Goal: Task Accomplishment & Management: Manage account settings

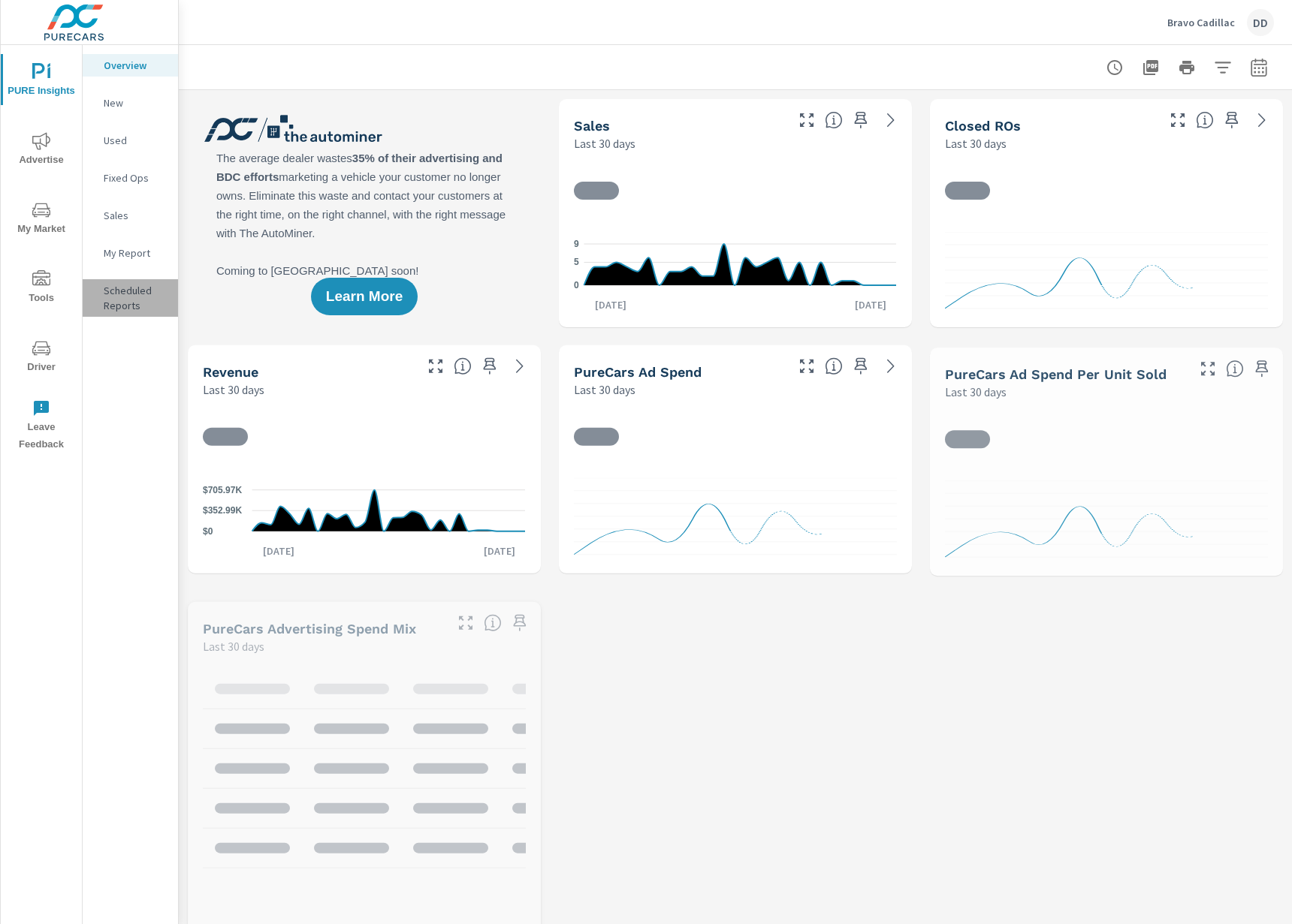
click at [129, 297] on p "Scheduled Reports" at bounding box center [135, 298] width 63 height 30
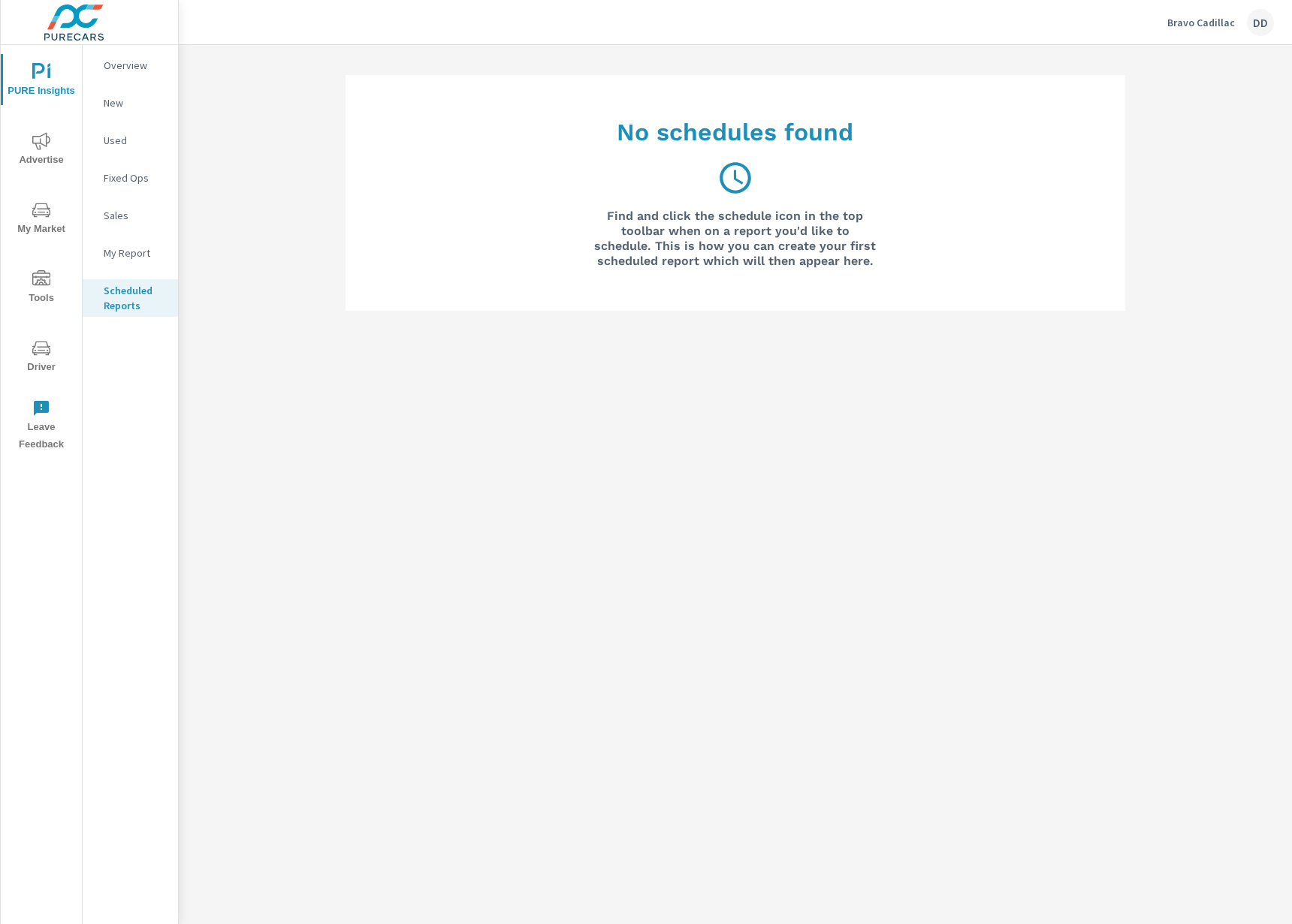
click at [129, 254] on p "My Report" at bounding box center [135, 253] width 63 height 15
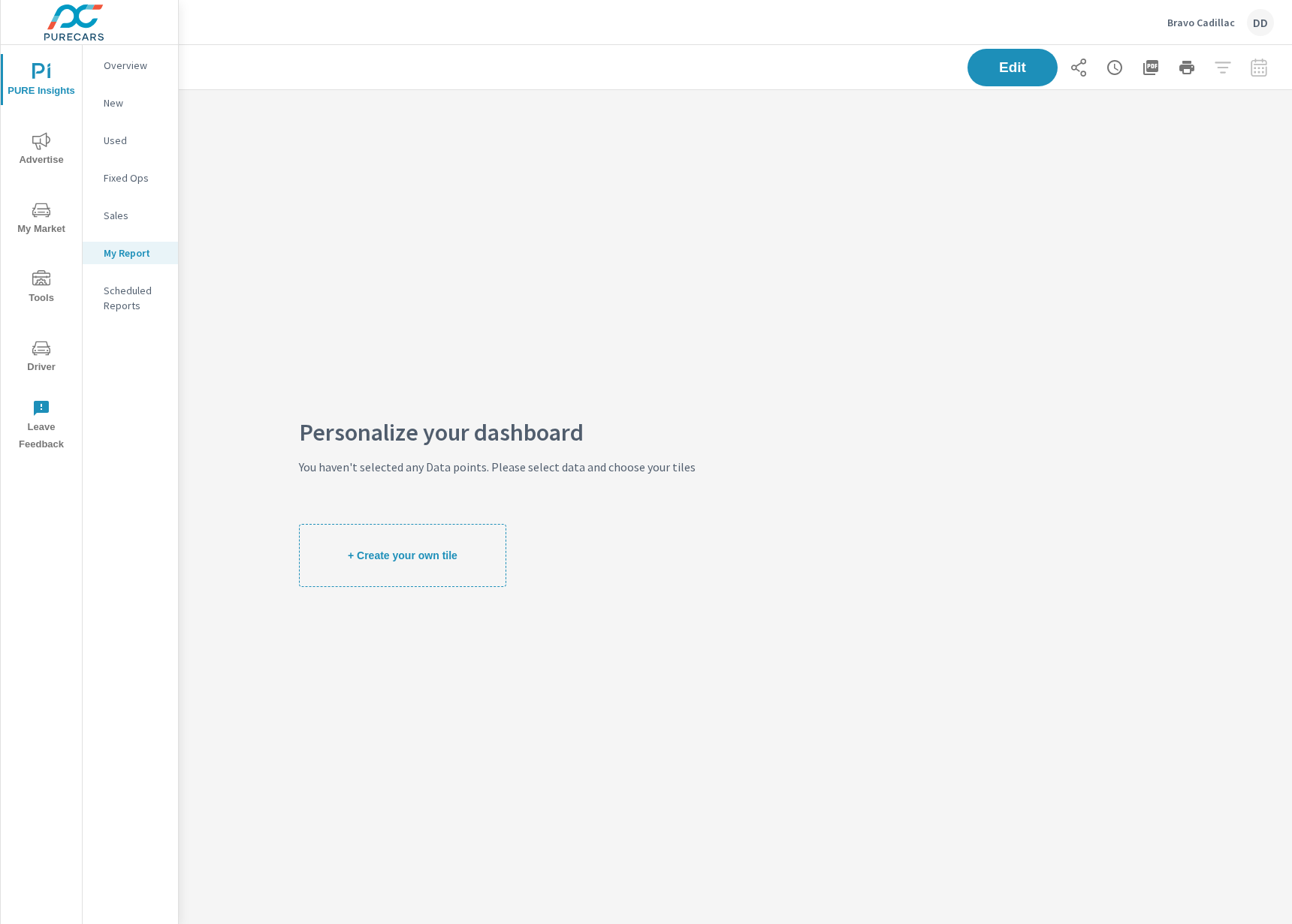
click at [131, 71] on p "Overview" at bounding box center [135, 65] width 63 height 15
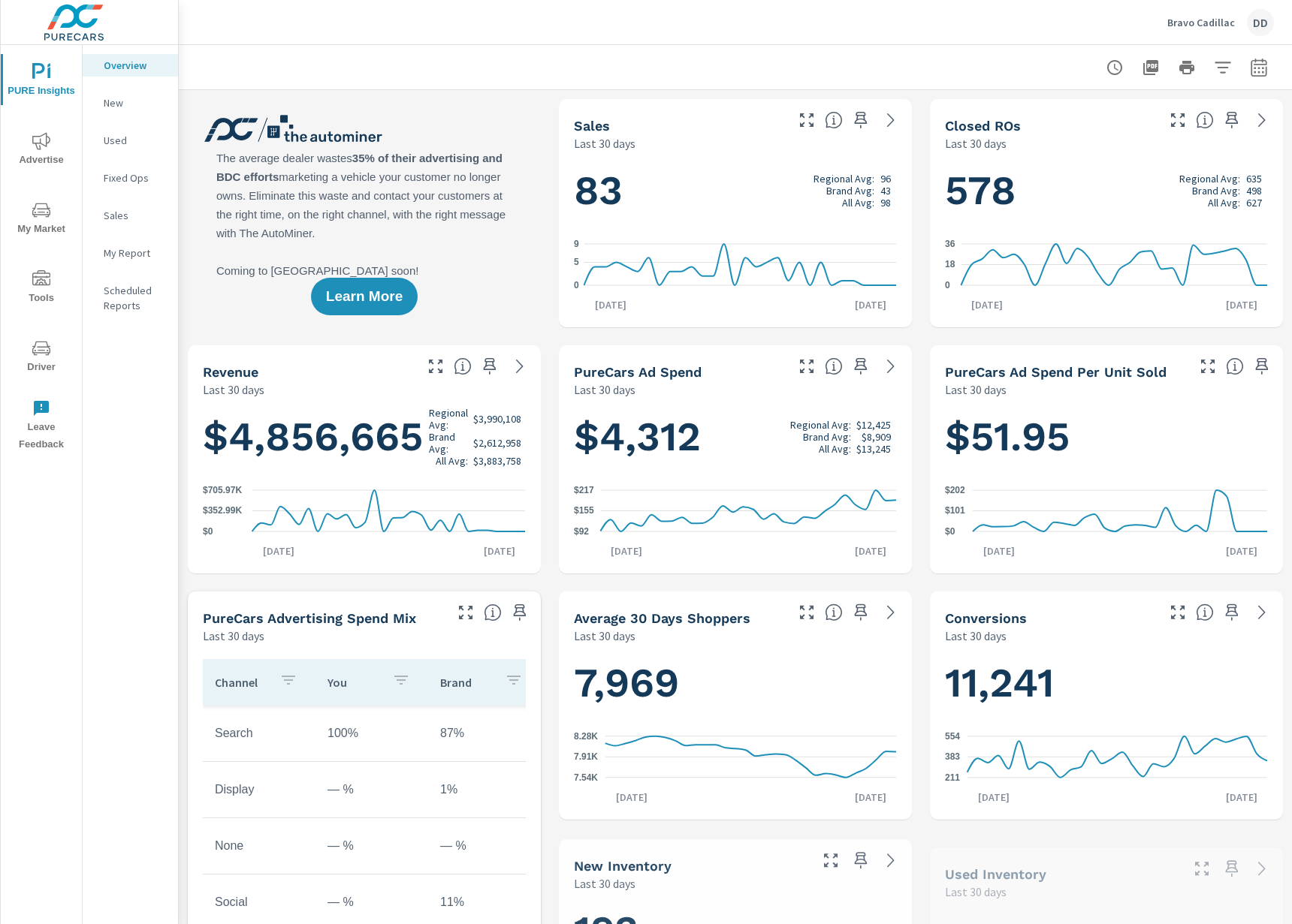
scroll to position [1, 0]
click at [128, 299] on p "Scheduled Reports" at bounding box center [135, 298] width 63 height 30
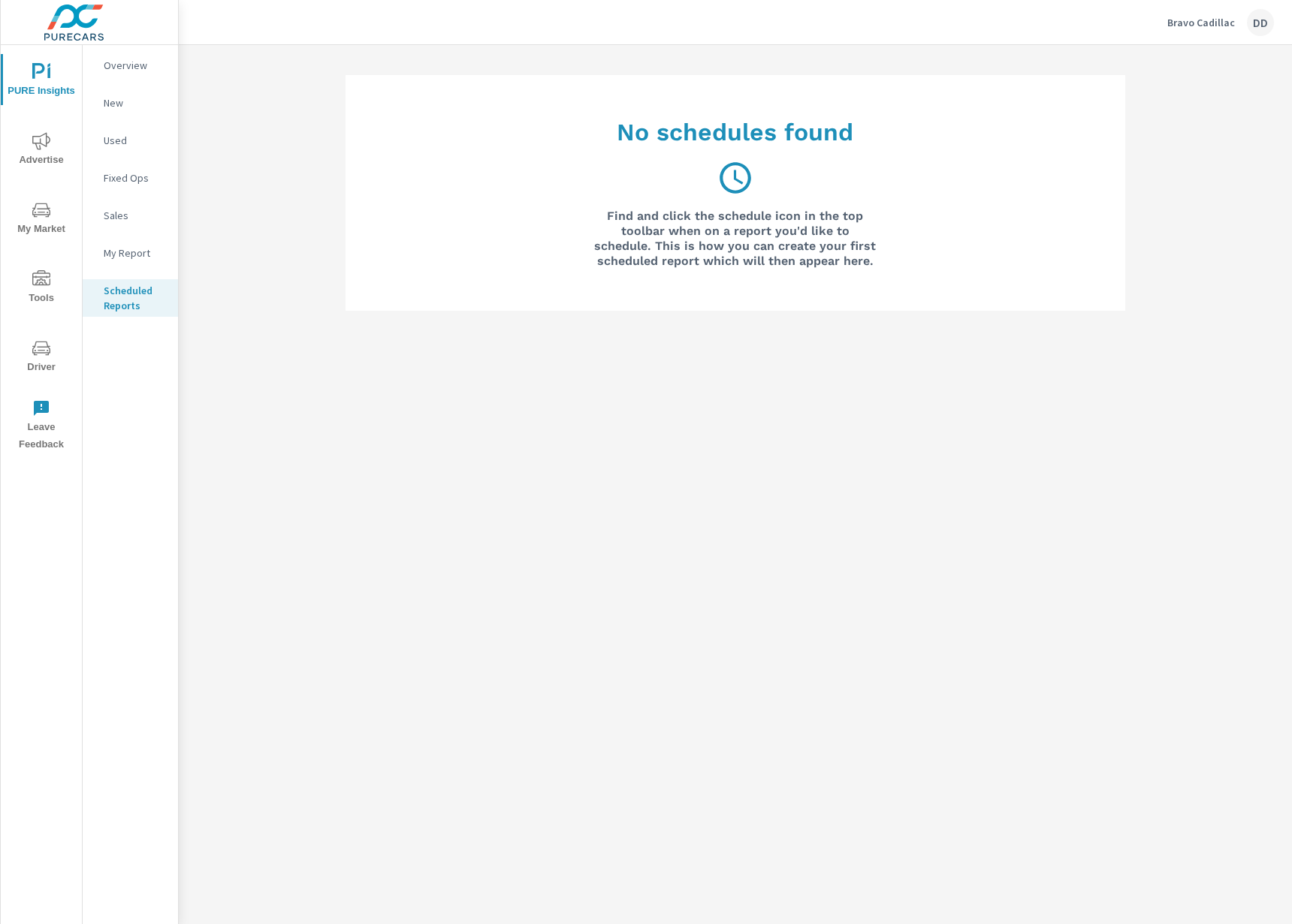
click at [132, 256] on p "My Report" at bounding box center [135, 253] width 63 height 15
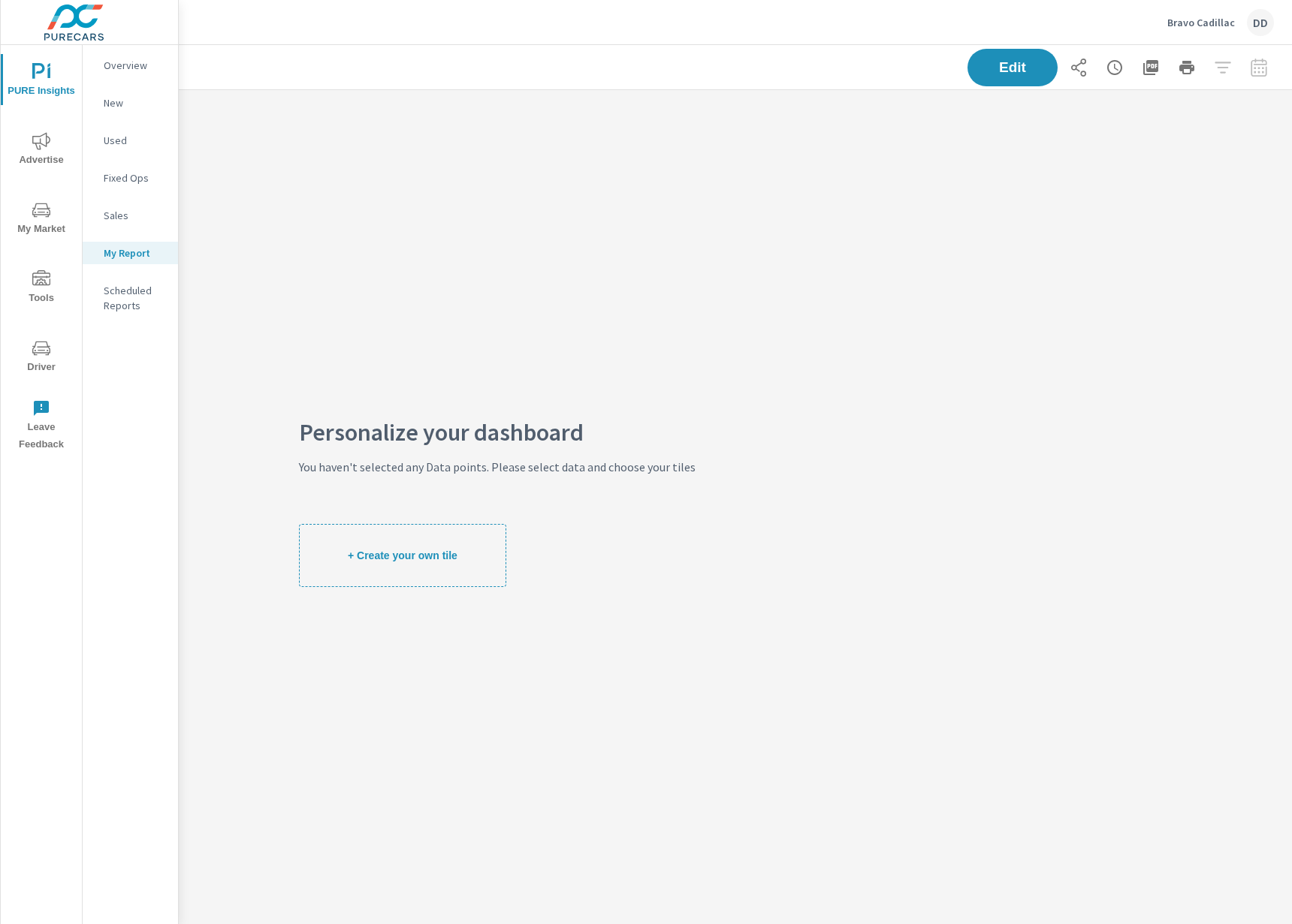
click at [120, 327] on nav "Overview New Used Fixed Ops Sales My Report Scheduled Reports" at bounding box center [130, 191] width 96 height 293
click at [133, 299] on p "Scheduled Reports" at bounding box center [135, 298] width 63 height 30
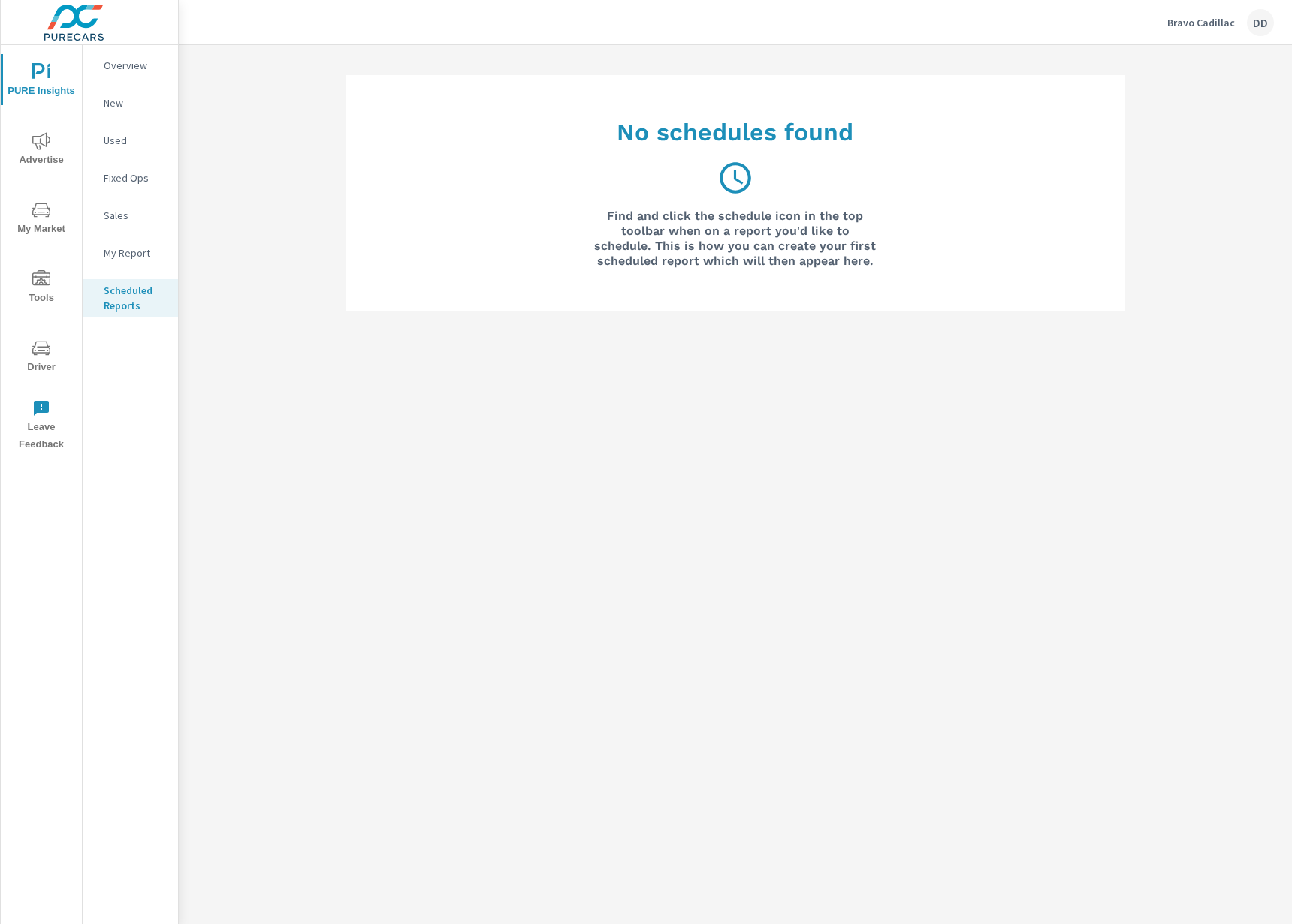
click at [120, 100] on p "New" at bounding box center [135, 103] width 63 height 15
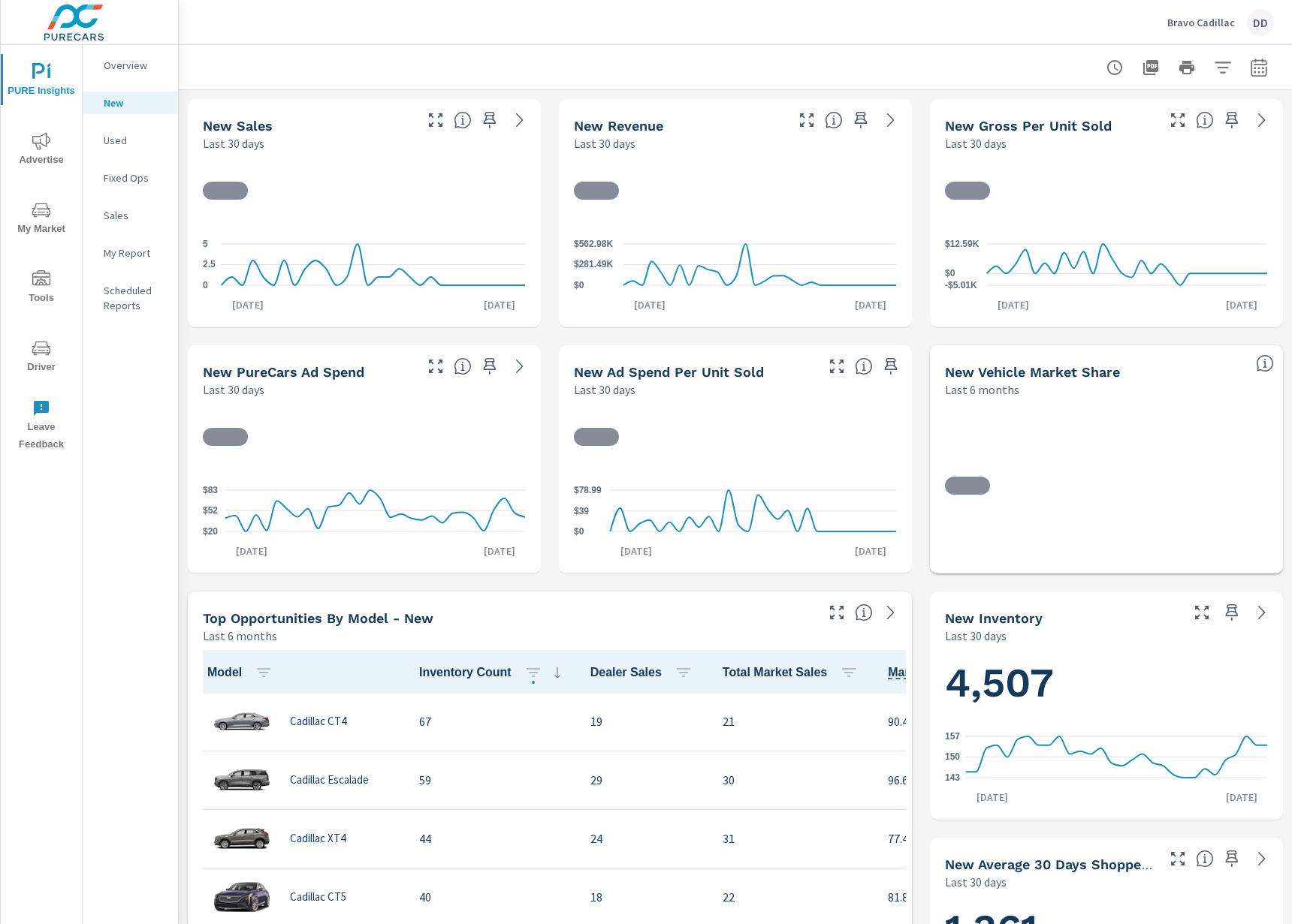
scroll to position [1, 0]
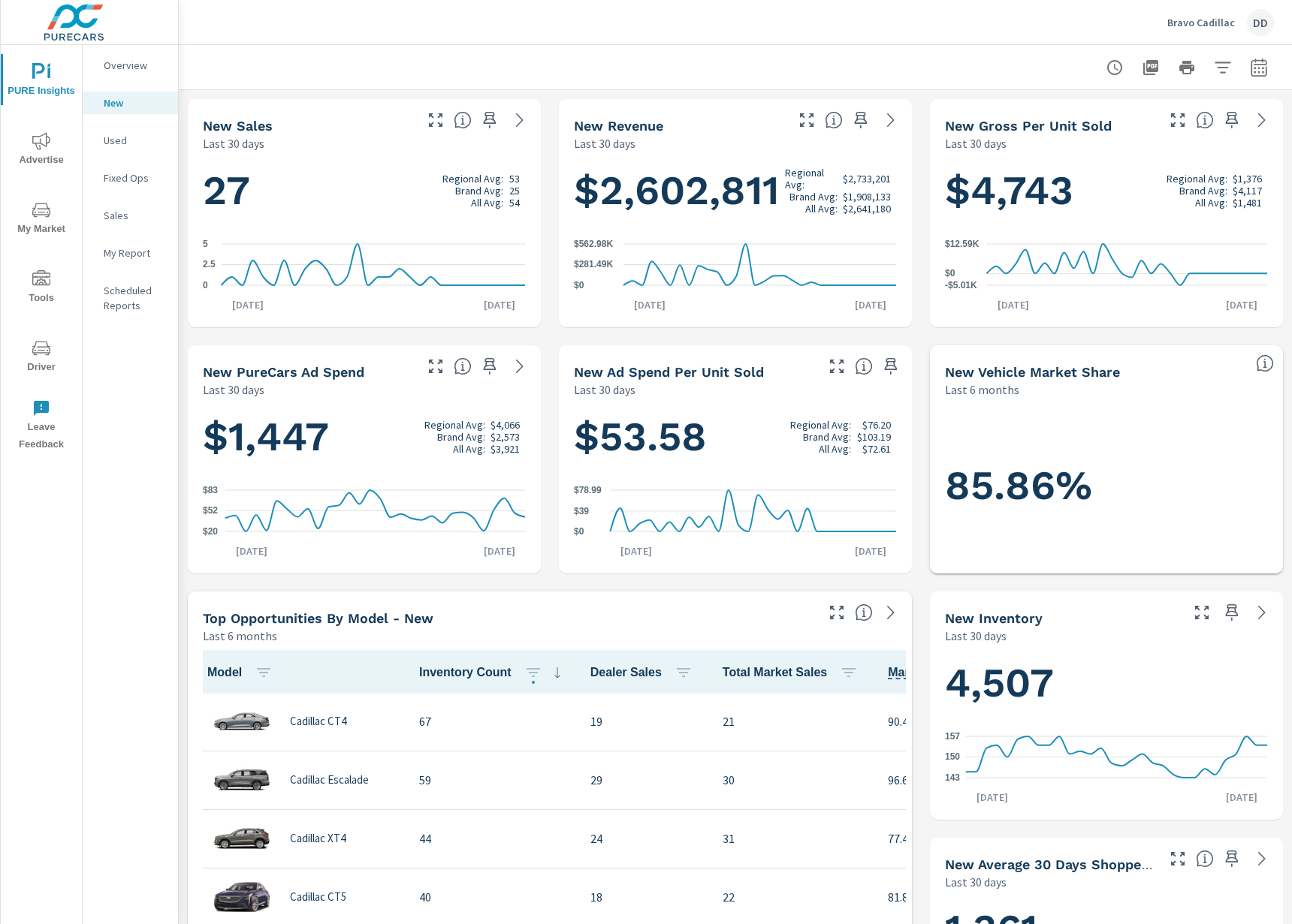
click at [1075, 56] on div at bounding box center [735, 67] width 1077 height 44
click at [1116, 70] on icon "button" at bounding box center [1114, 67] width 18 height 18
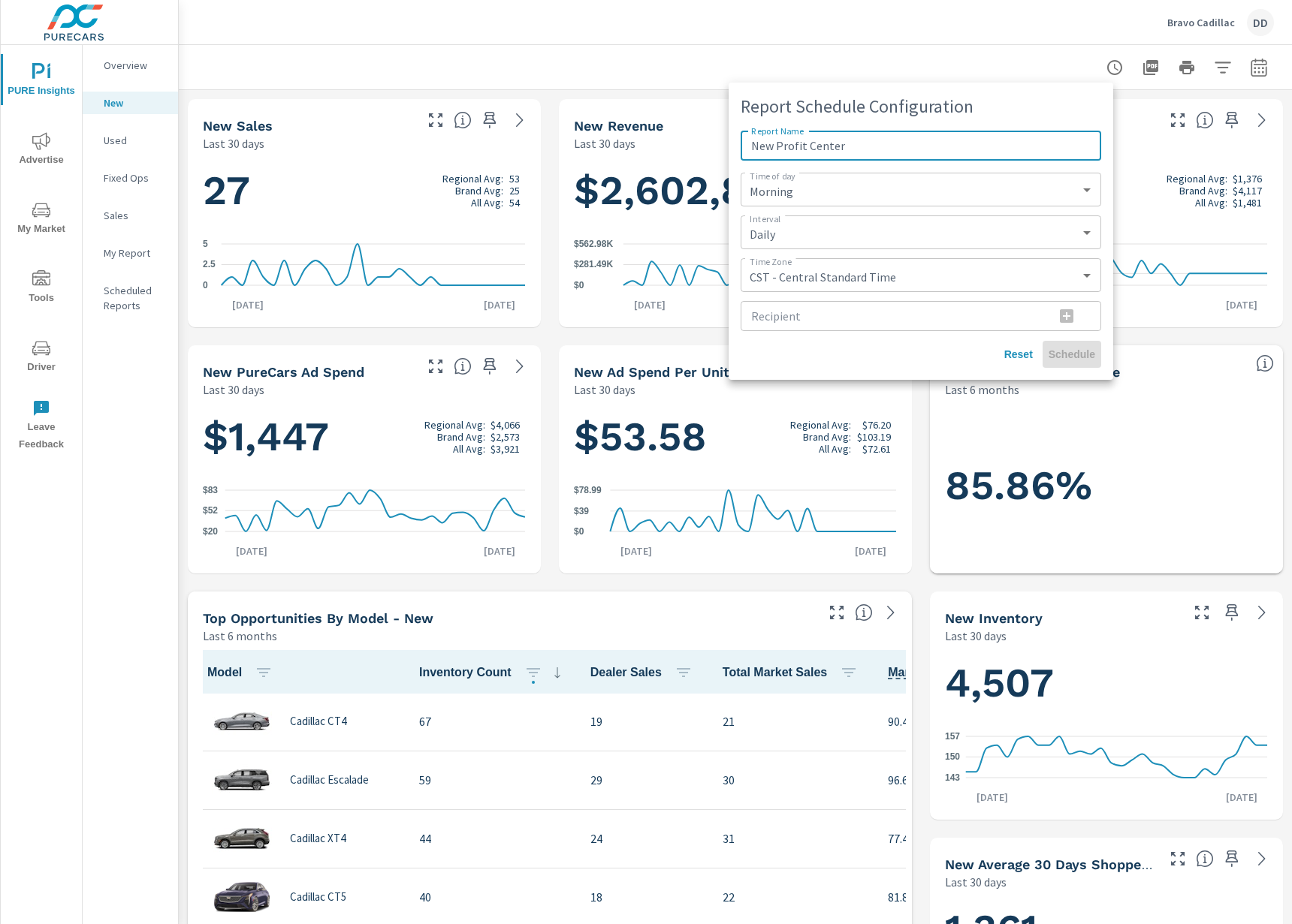
click at [966, 318] on input "Recipient" at bounding box center [891, 316] width 302 height 30
click at [1015, 360] on span "Reset" at bounding box center [1018, 354] width 36 height 13
click at [996, 58] on div at bounding box center [646, 462] width 1292 height 924
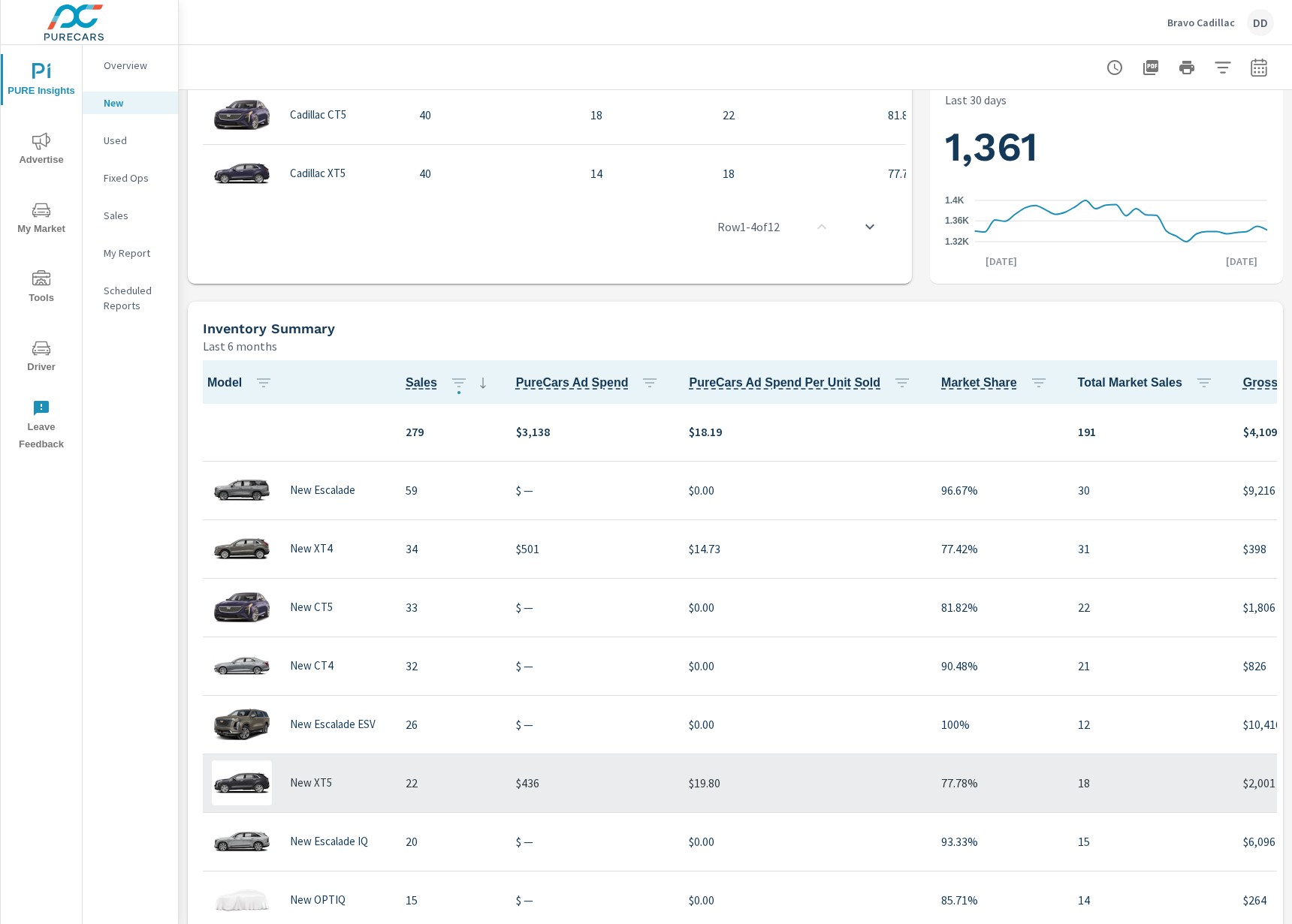
scroll to position [367, 0]
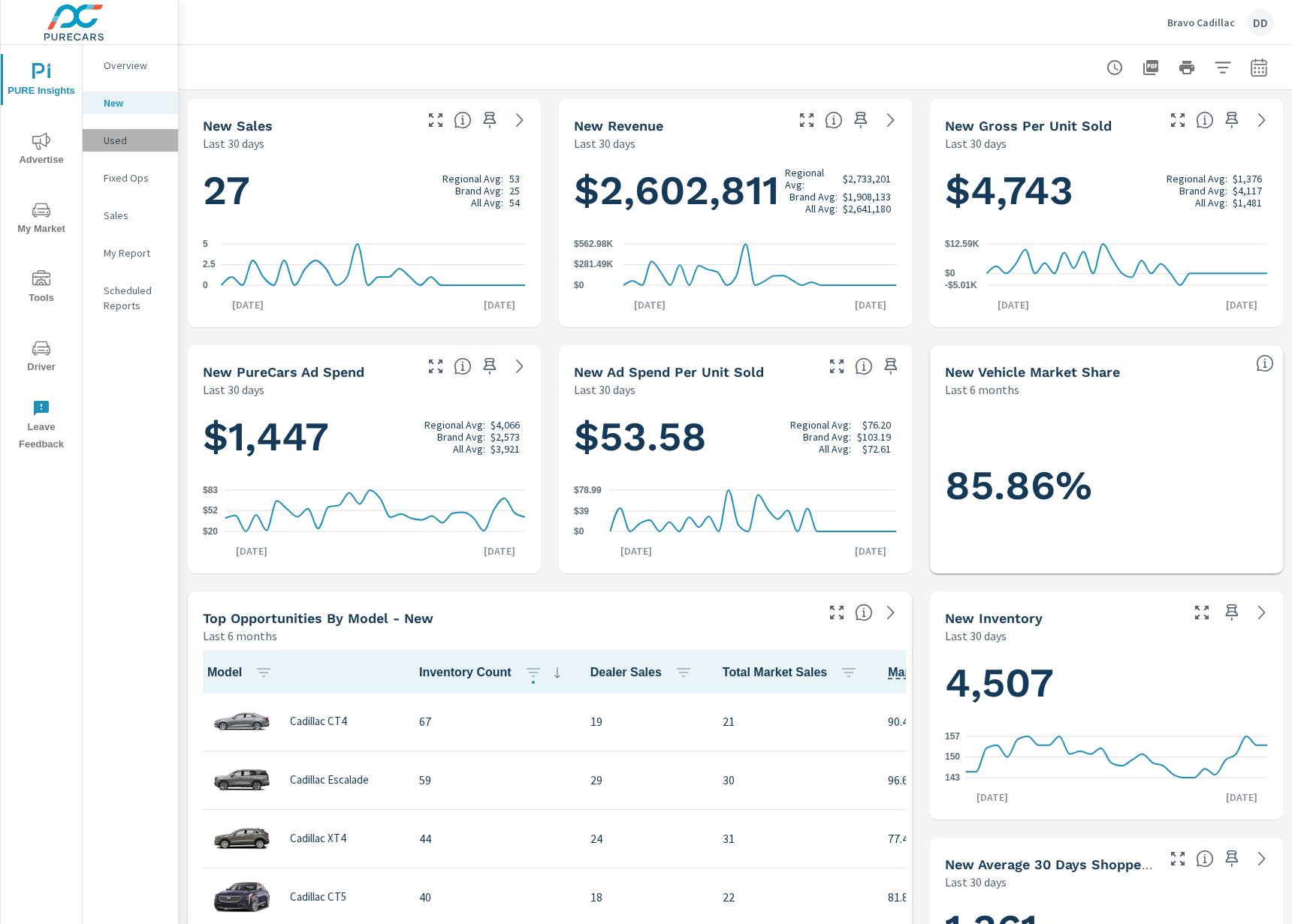
click at [135, 138] on p "Used" at bounding box center [135, 140] width 63 height 15
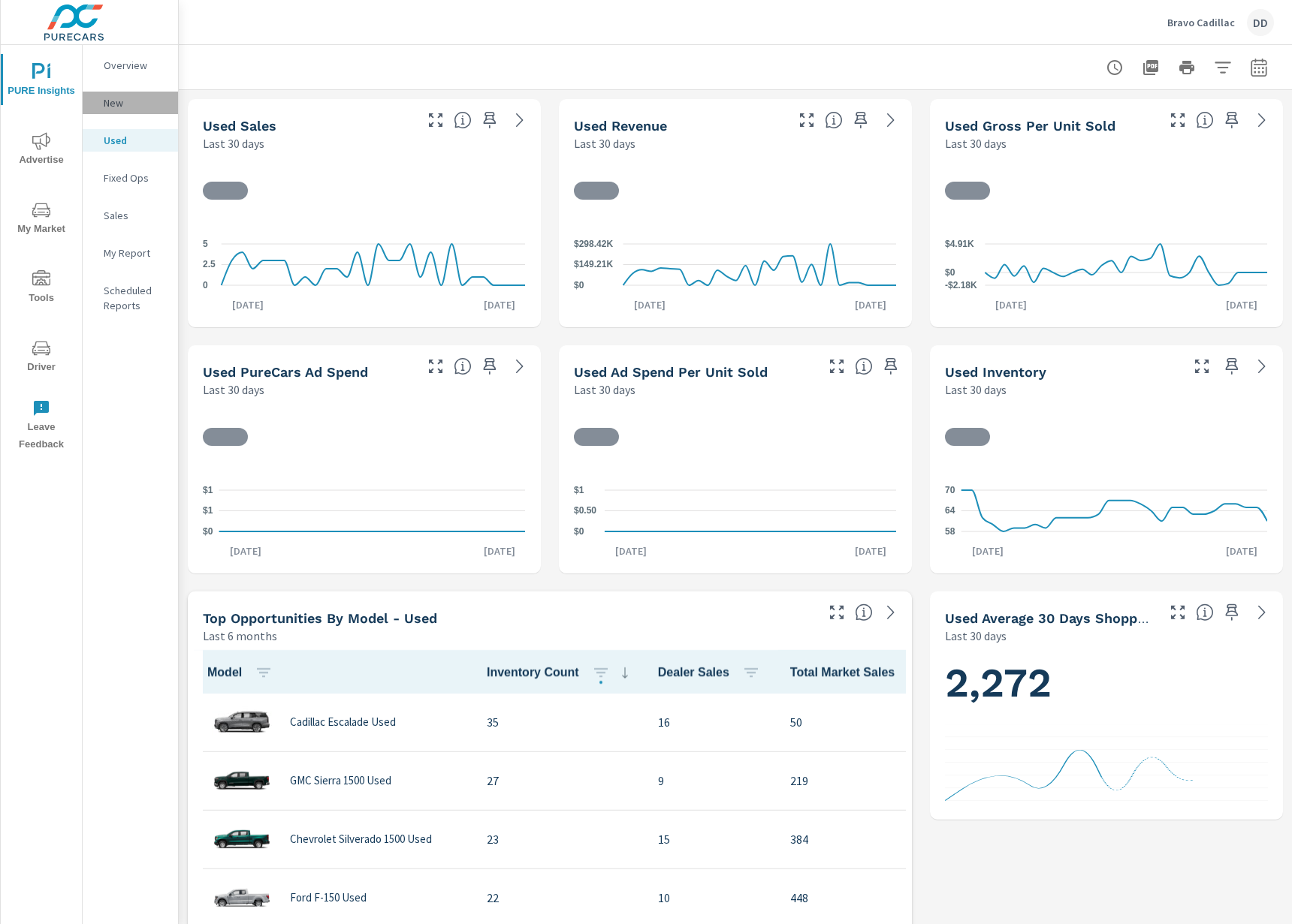
click at [140, 109] on p "New" at bounding box center [135, 103] width 63 height 15
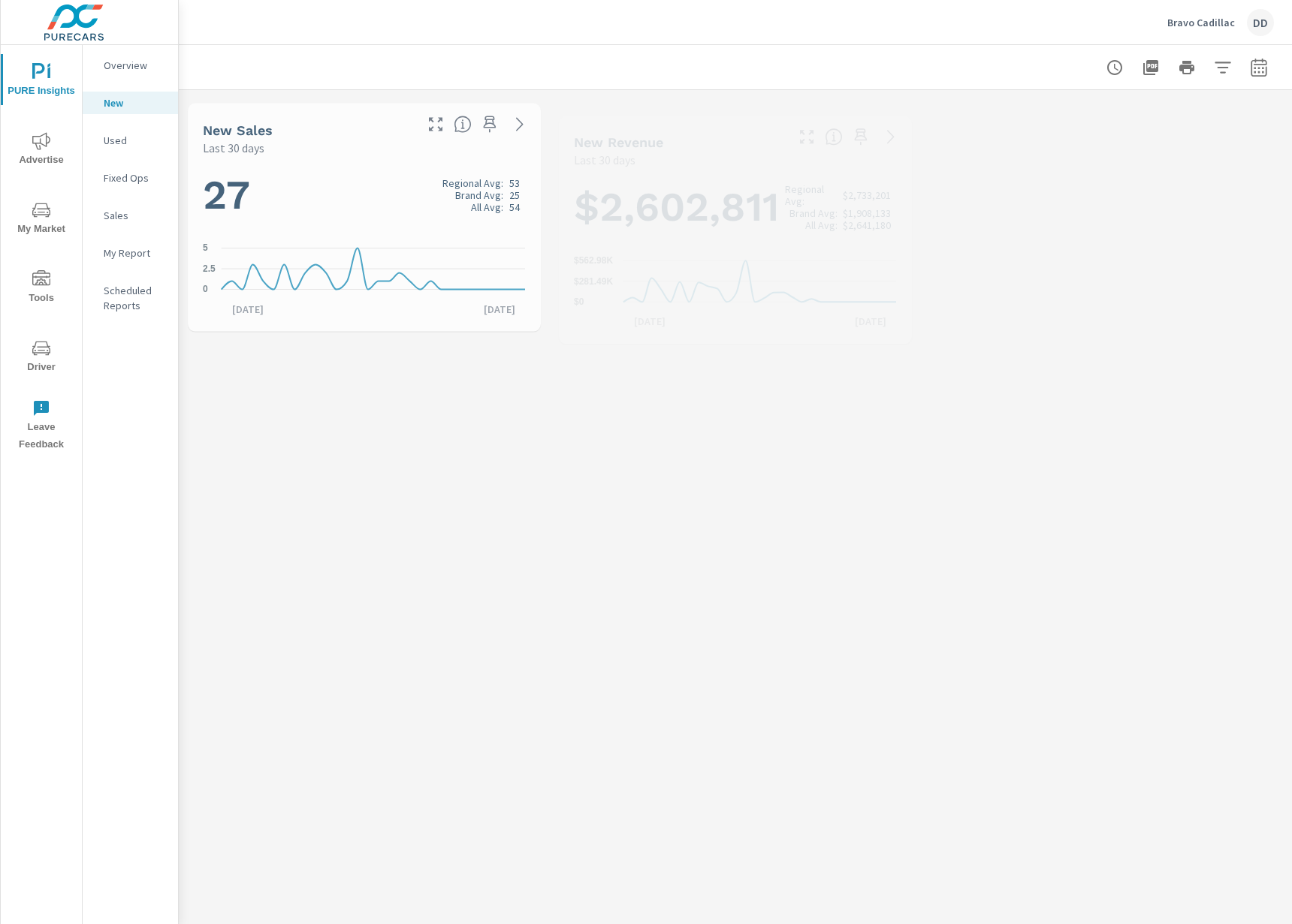
scroll to position [1, 0]
click at [135, 213] on p "Sales" at bounding box center [135, 216] width 63 height 15
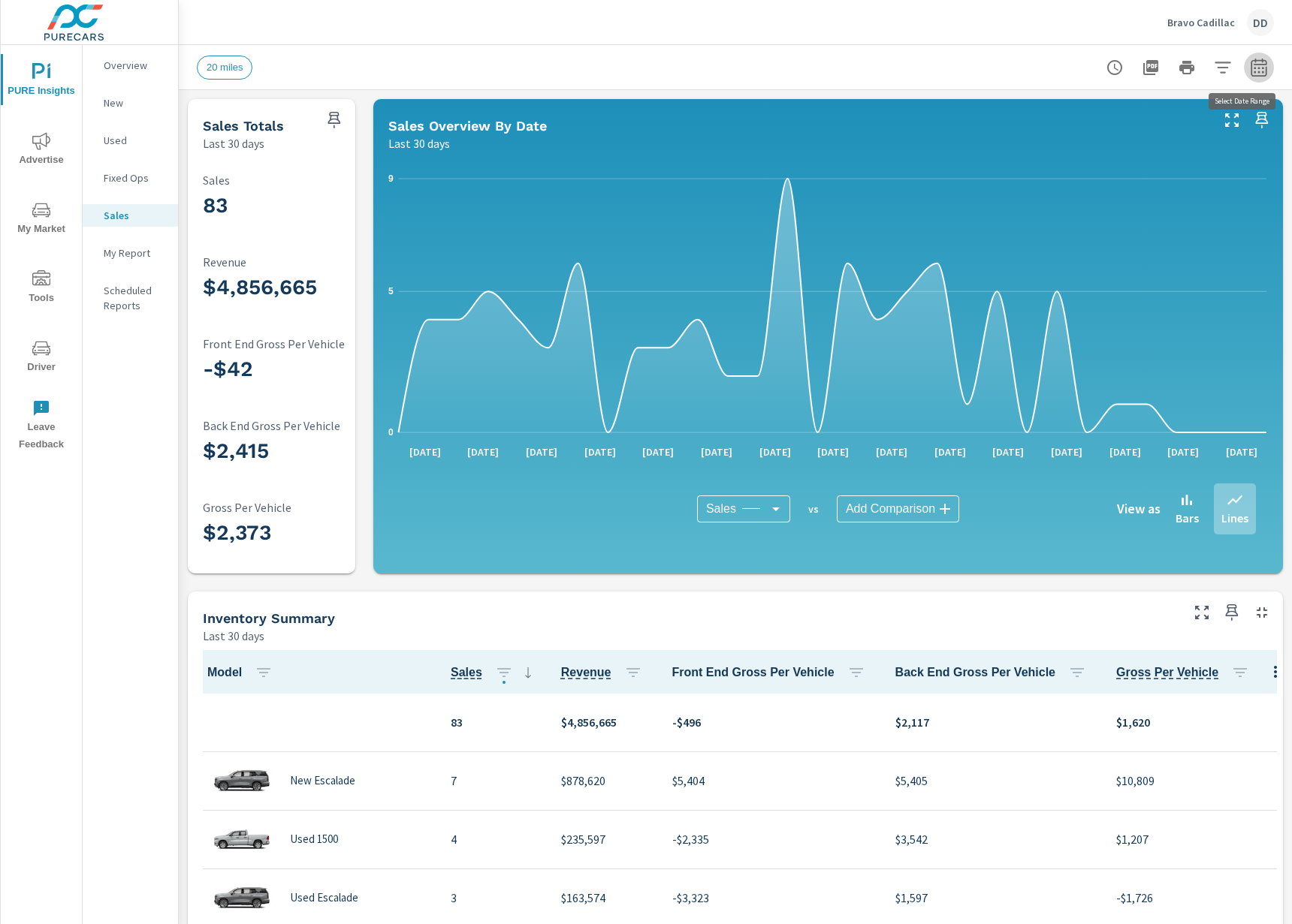
click at [1265, 71] on icon "button" at bounding box center [1259, 67] width 18 height 18
select select "Last 30 days"
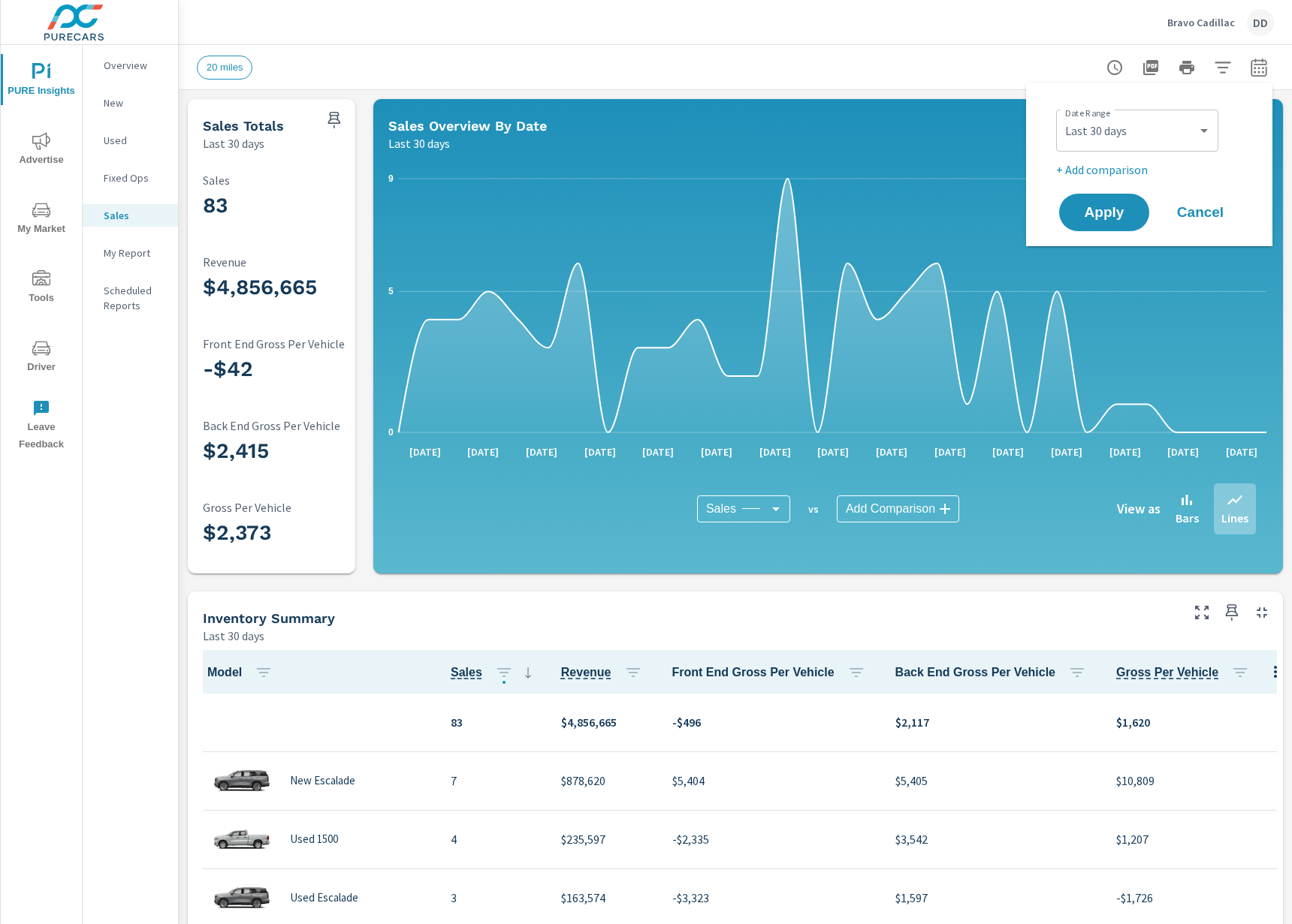
click at [1018, 62] on div "20 miles" at bounding box center [630, 67] width 867 height 24
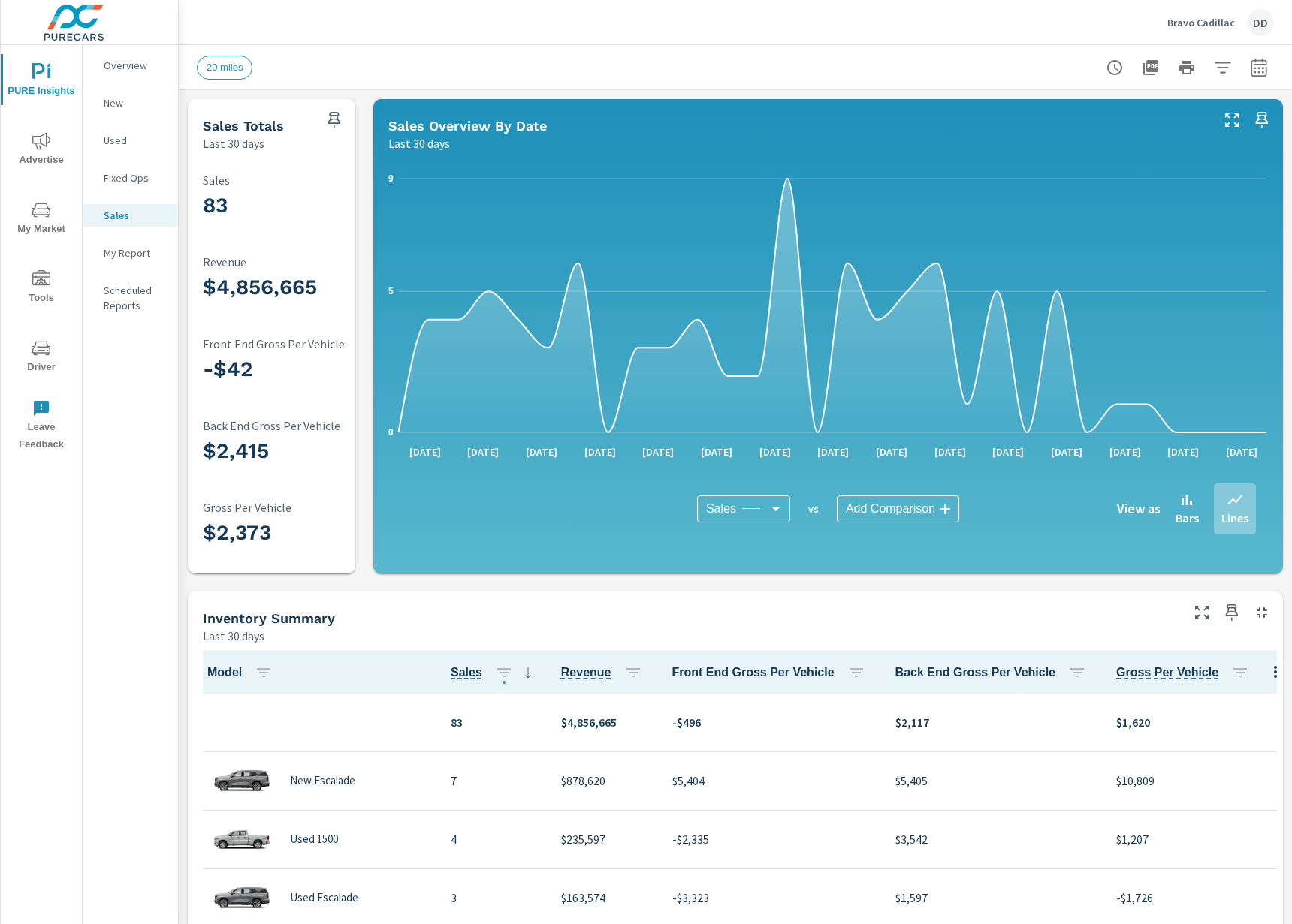
click at [1114, 64] on icon "button" at bounding box center [1114, 67] width 18 height 18
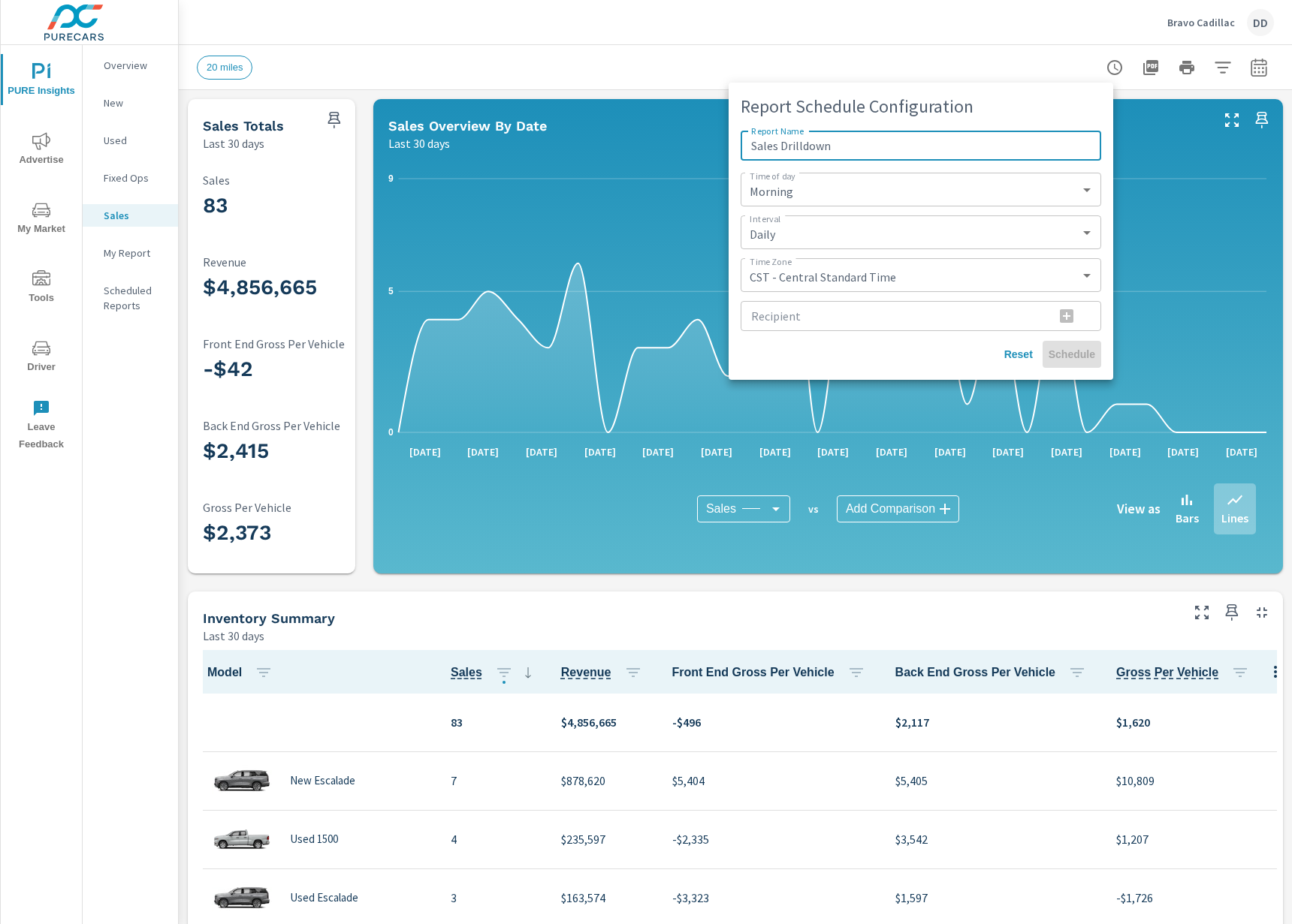
click at [859, 316] on input "Recipient" at bounding box center [891, 316] width 302 height 30
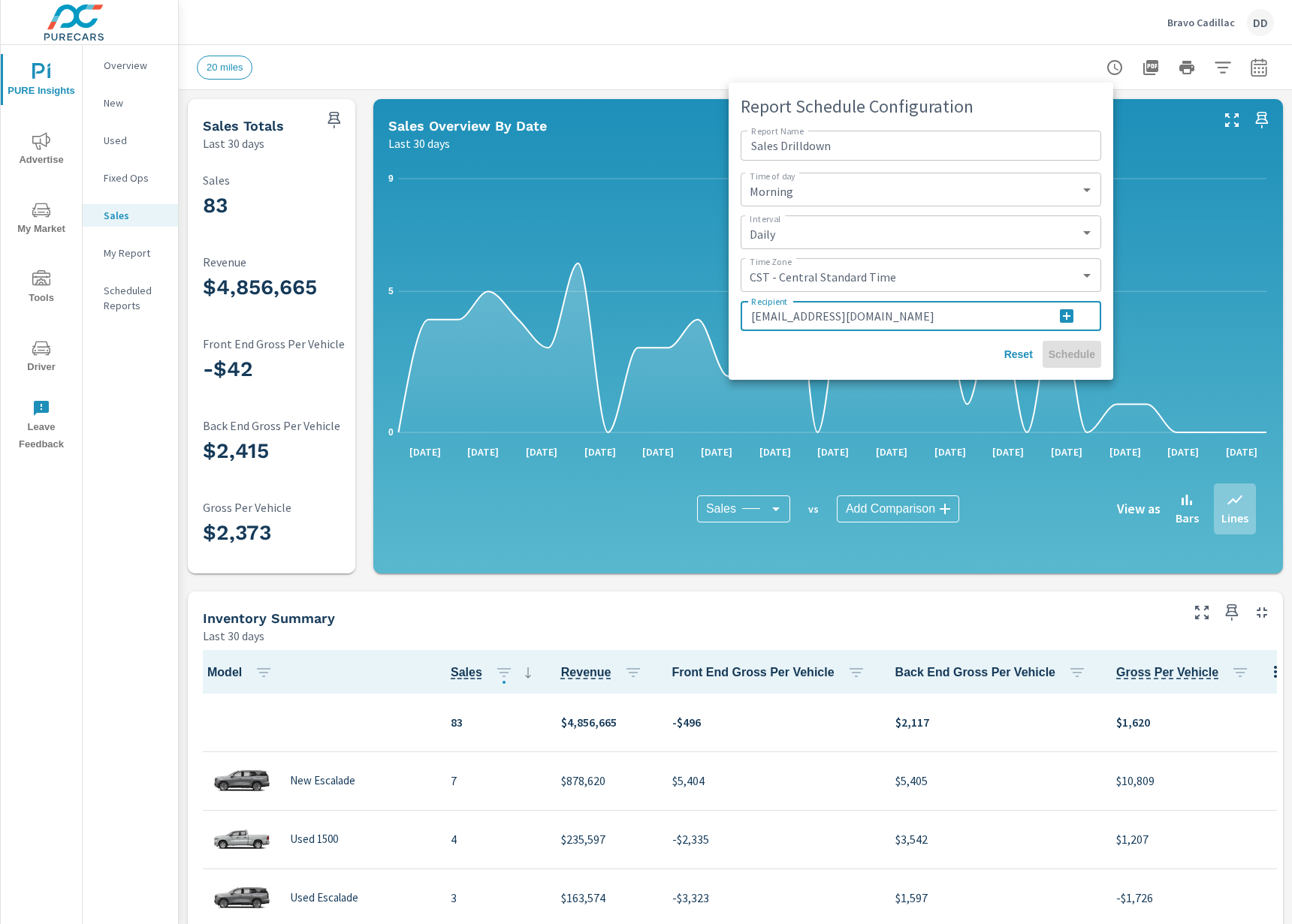
type input "demian.dorig@entravision.com"
click at [1076, 315] on span "button" at bounding box center [1067, 315] width 36 height 18
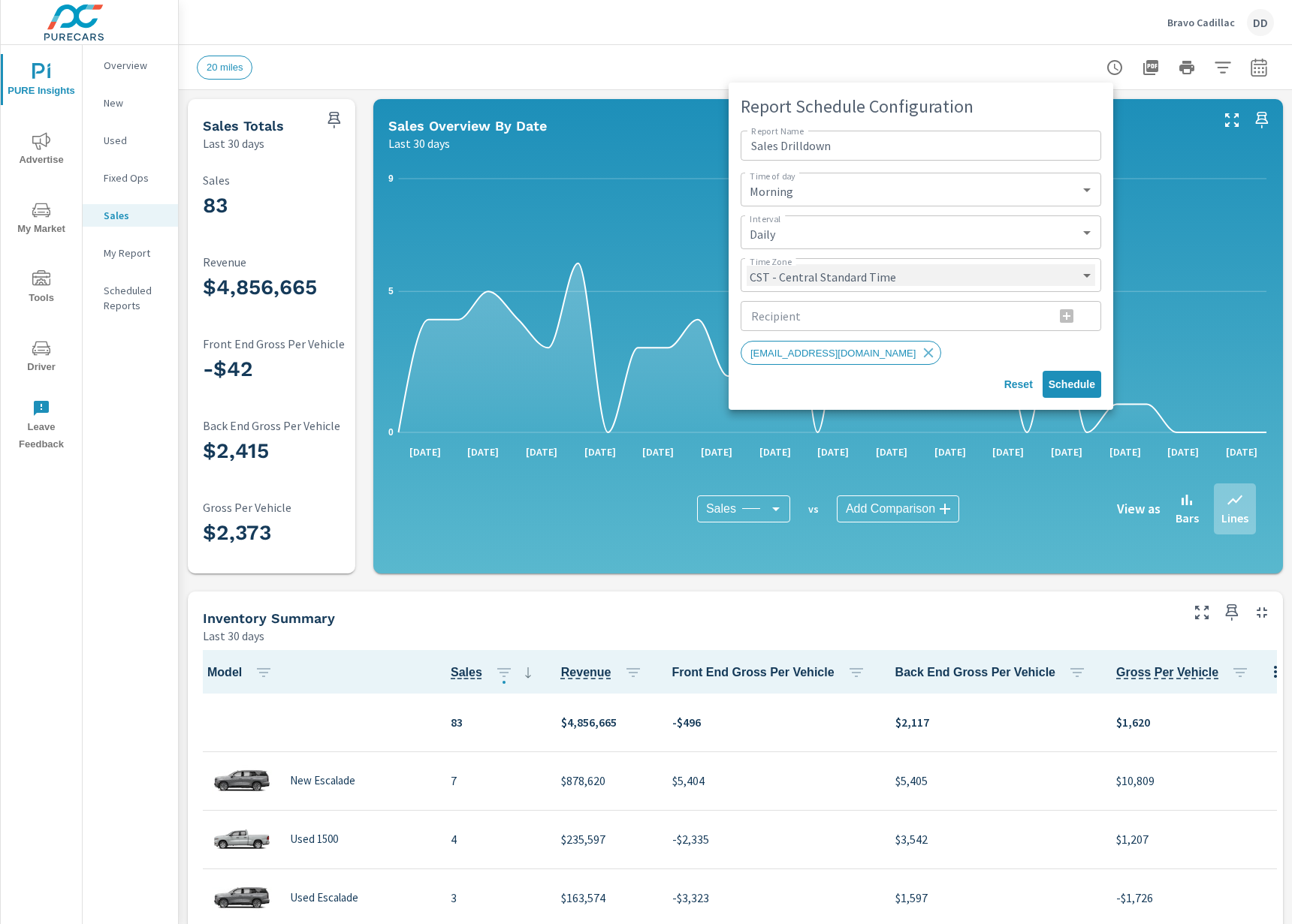
click at [844, 269] on select "CST - Central Standard Time CDT - Central Daylight Time EST - Eastern Standard …" at bounding box center [921, 275] width 349 height 22
click at [848, 273] on select "CST - Central Standard Time CDT - Central Daylight Time EST - Eastern Standard …" at bounding box center [921, 275] width 349 height 22
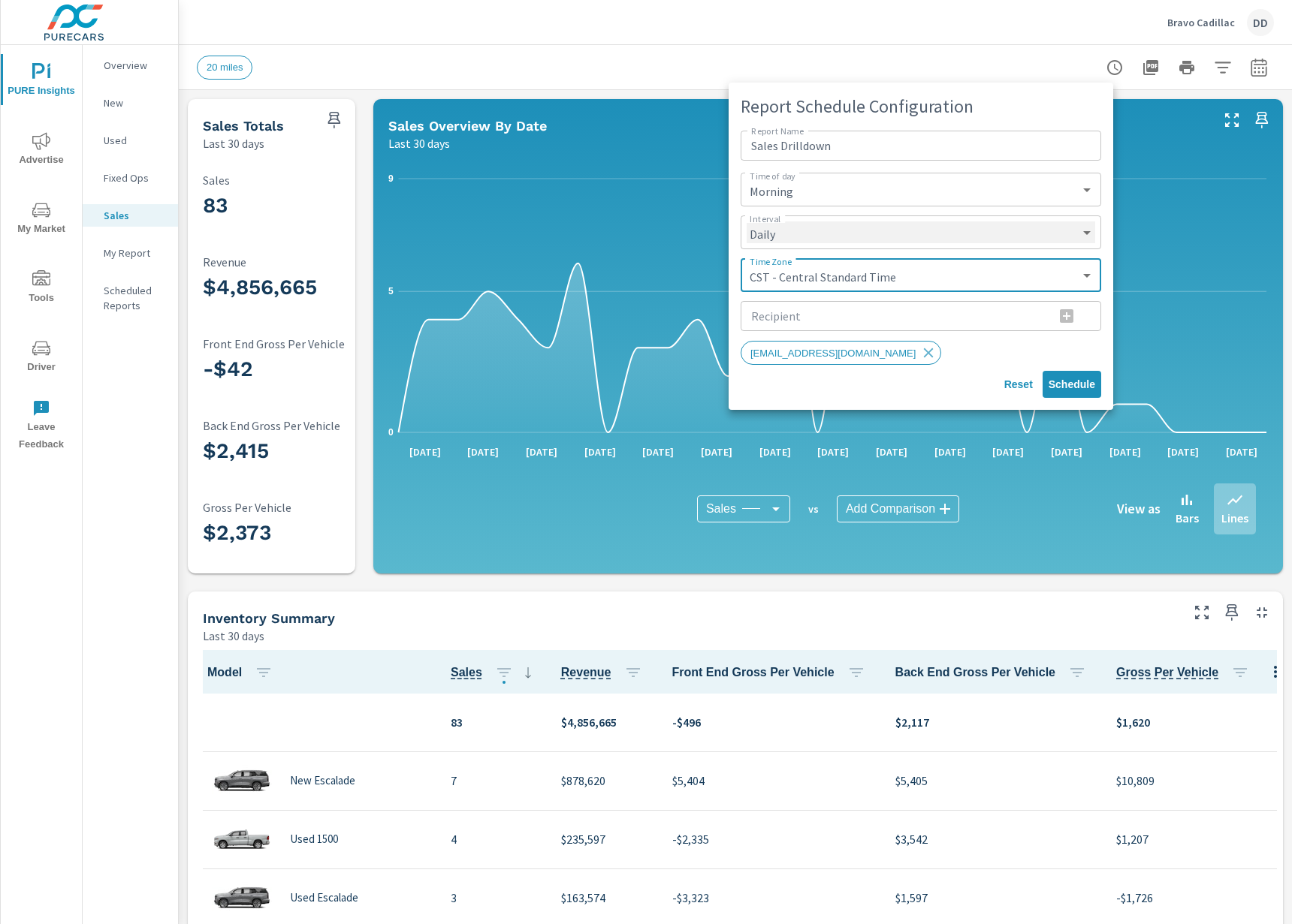
click at [848, 237] on select "Daily Weekly Monthly" at bounding box center [921, 232] width 349 height 22
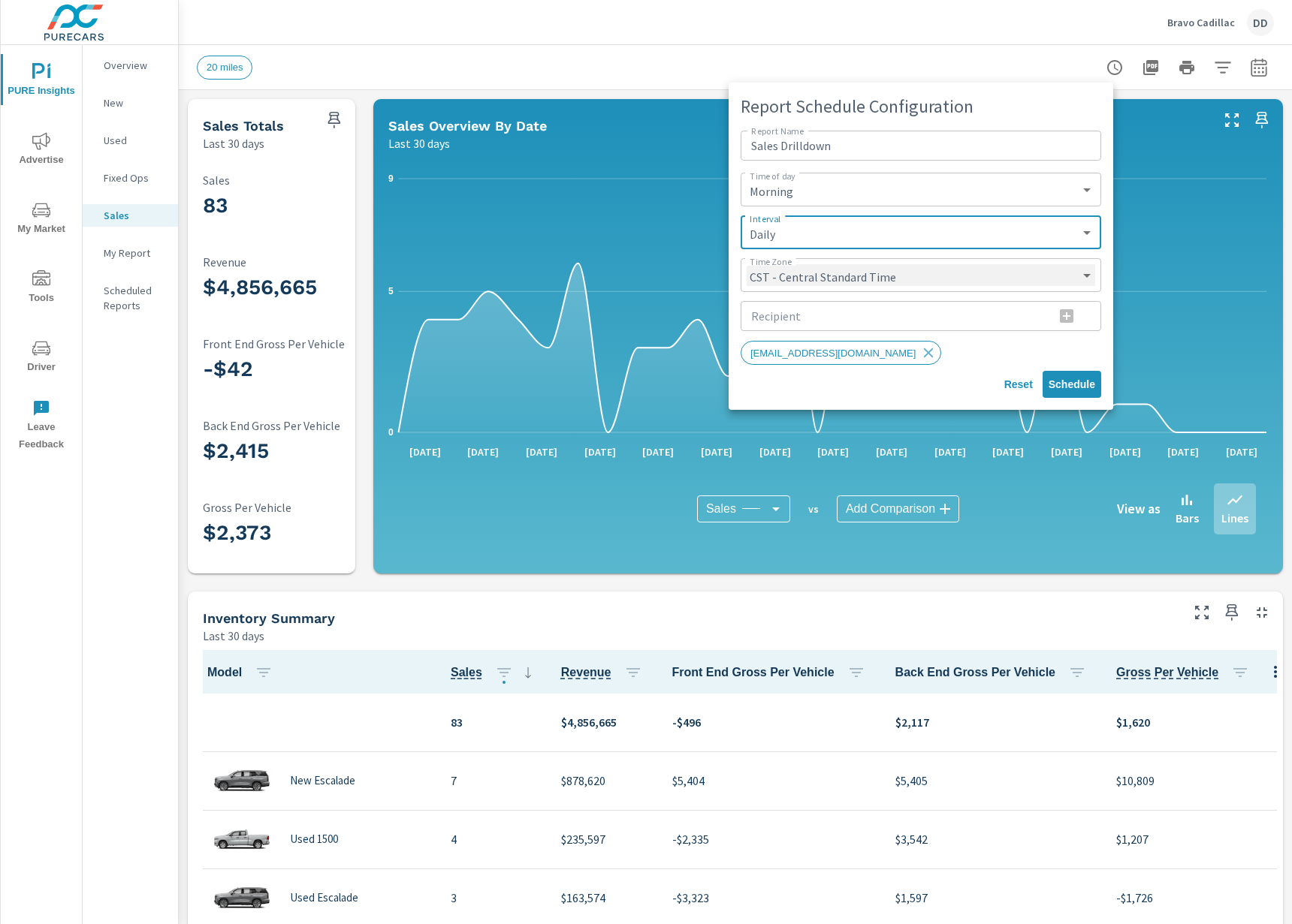
click at [842, 269] on select "CST - Central Standard Time CDT - Central Daylight Time EST - Eastern Standard …" at bounding box center [921, 275] width 349 height 22
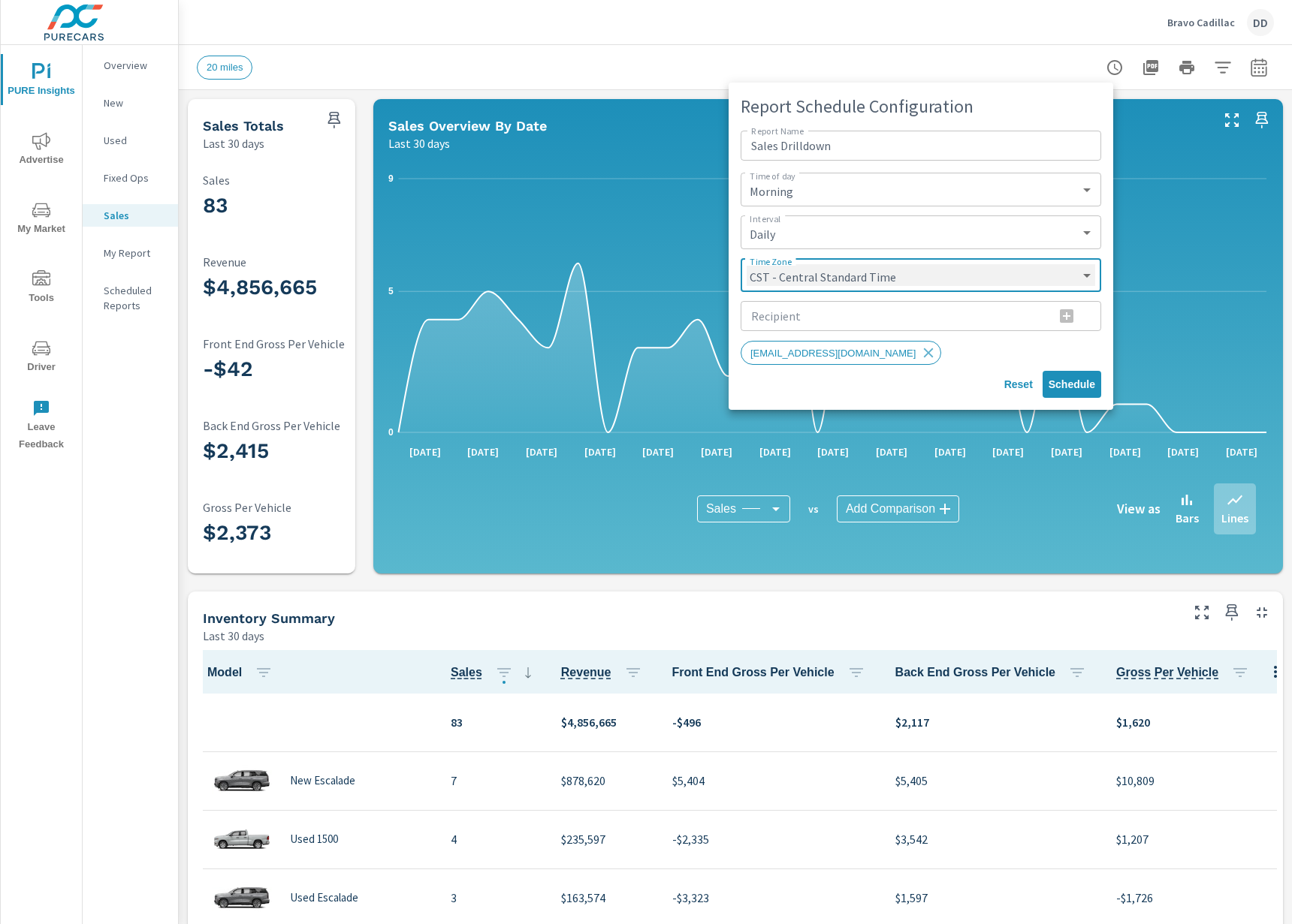
select select "MST"
click at [870, 148] on input "Sales Drilldown" at bounding box center [921, 146] width 361 height 30
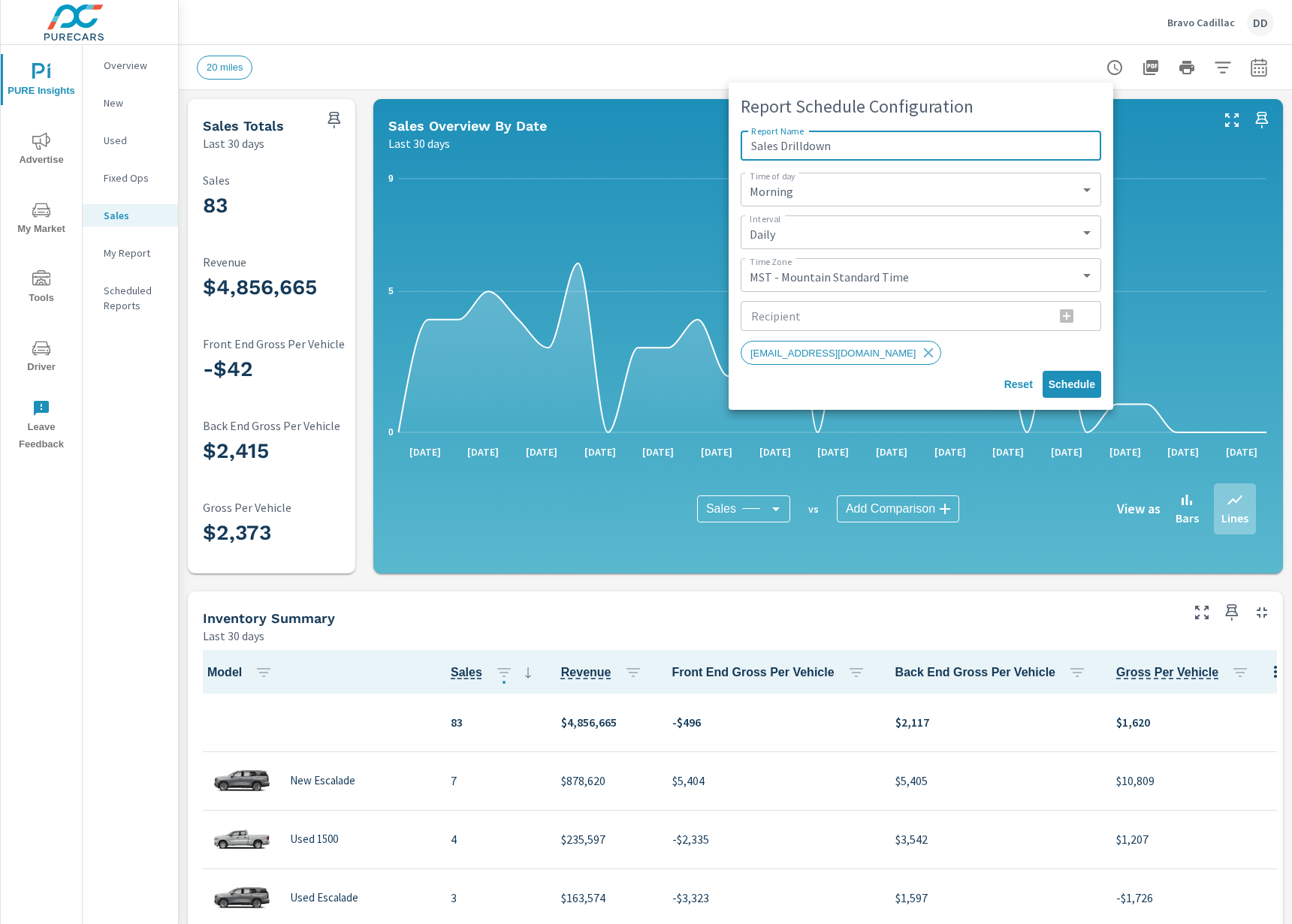
click at [746, 141] on input "Sales Drilldown" at bounding box center [921, 146] width 361 height 30
click at [923, 194] on select "Morning Afternoon Evening" at bounding box center [921, 189] width 349 height 22
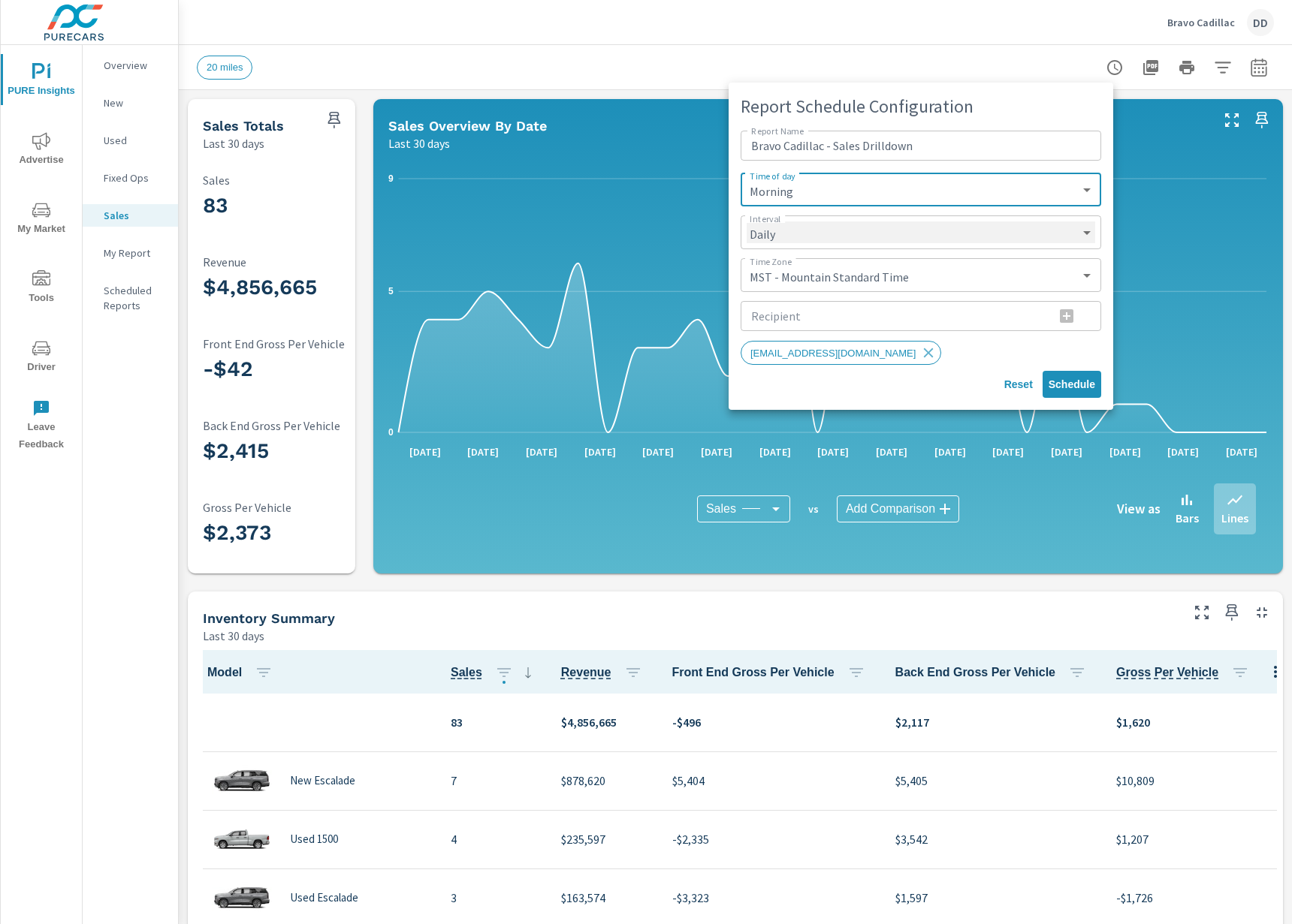
click at [902, 236] on select "Daily Weekly Monthly" at bounding box center [921, 232] width 349 height 22
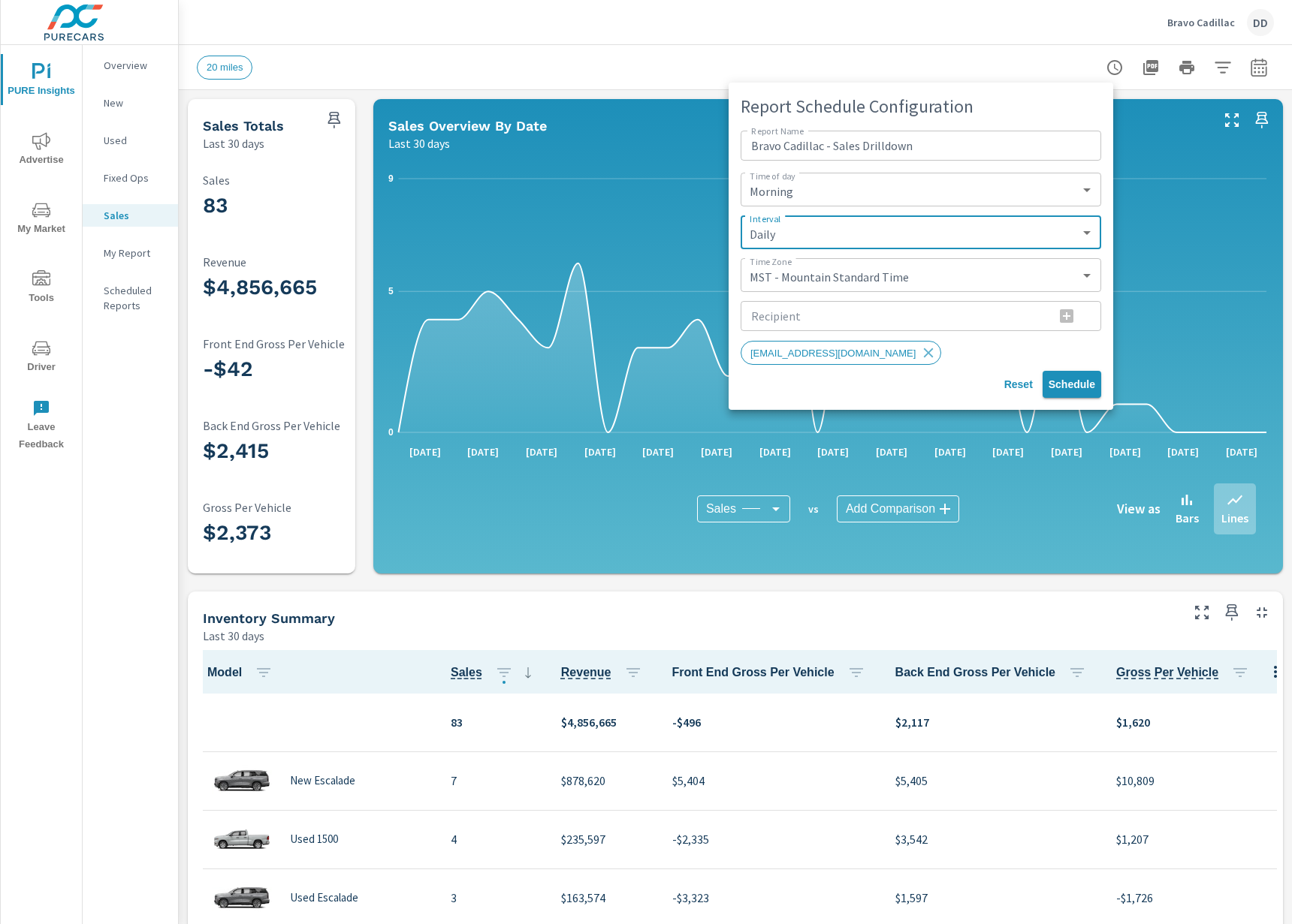
click at [1069, 382] on span "Schedule" at bounding box center [1071, 384] width 46 height 13
type input "Sales Drilldown"
select select "CST"
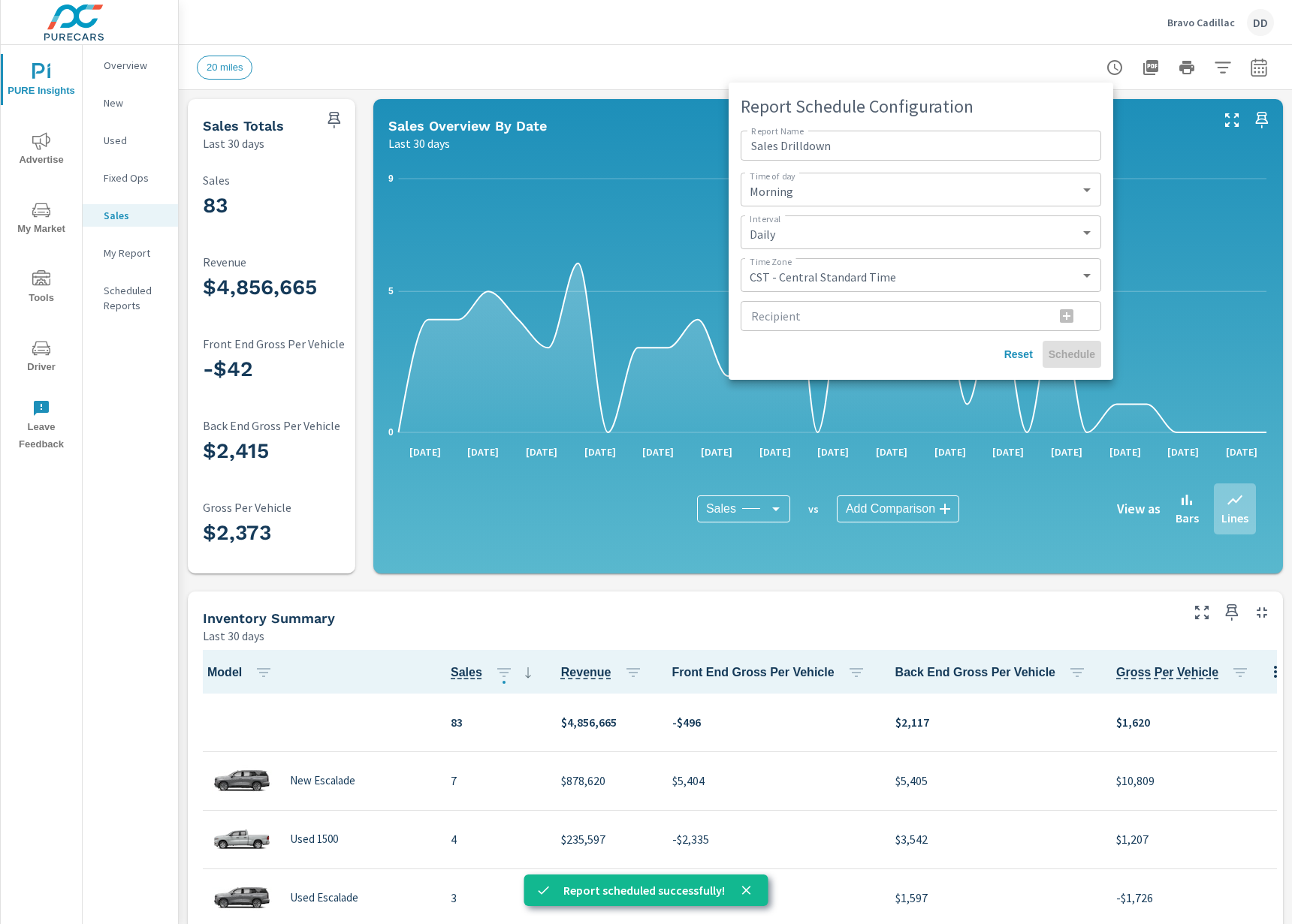
click at [677, 602] on div at bounding box center [646, 462] width 1292 height 924
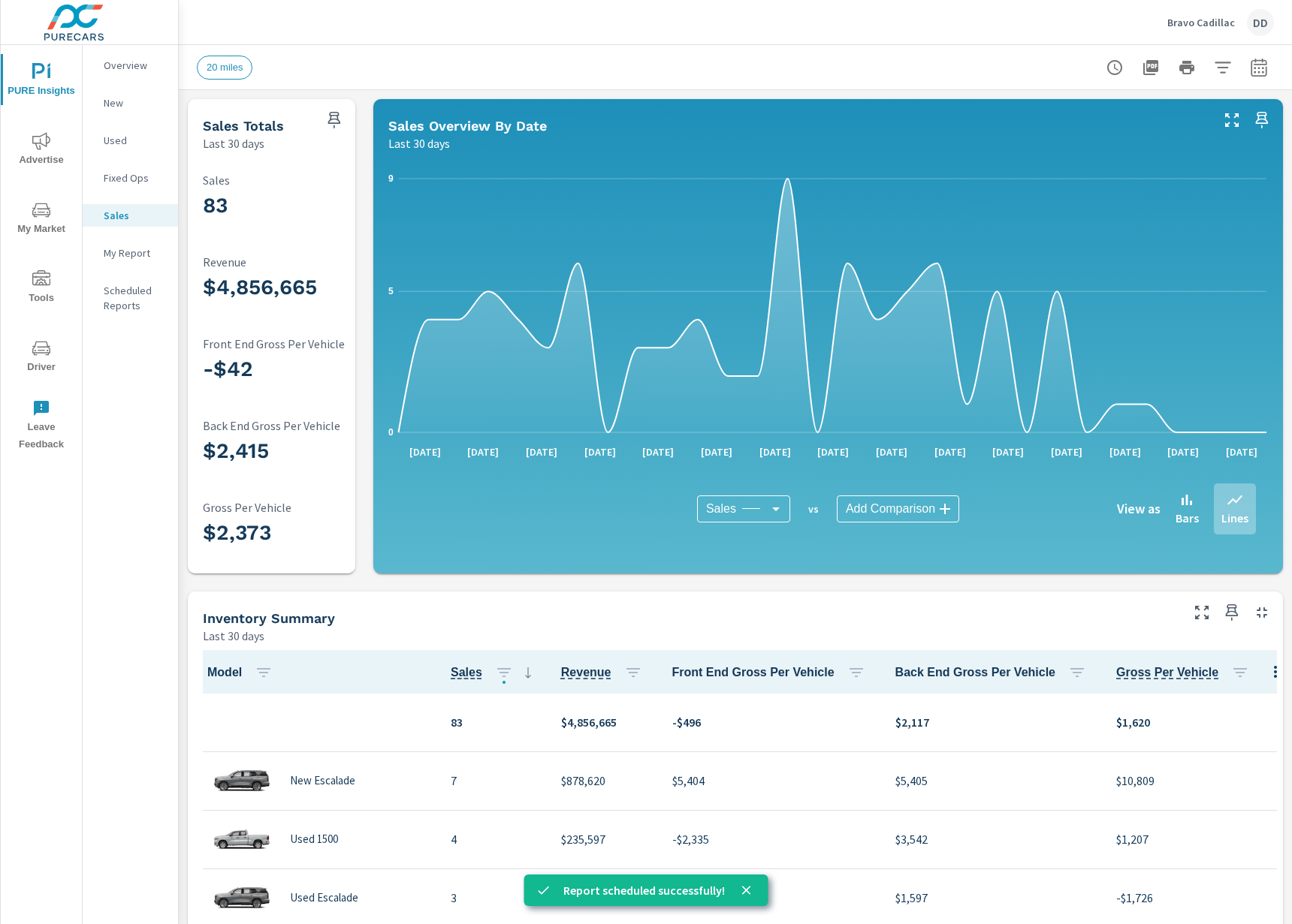
click at [110, 293] on p "Scheduled Reports" at bounding box center [135, 298] width 63 height 30
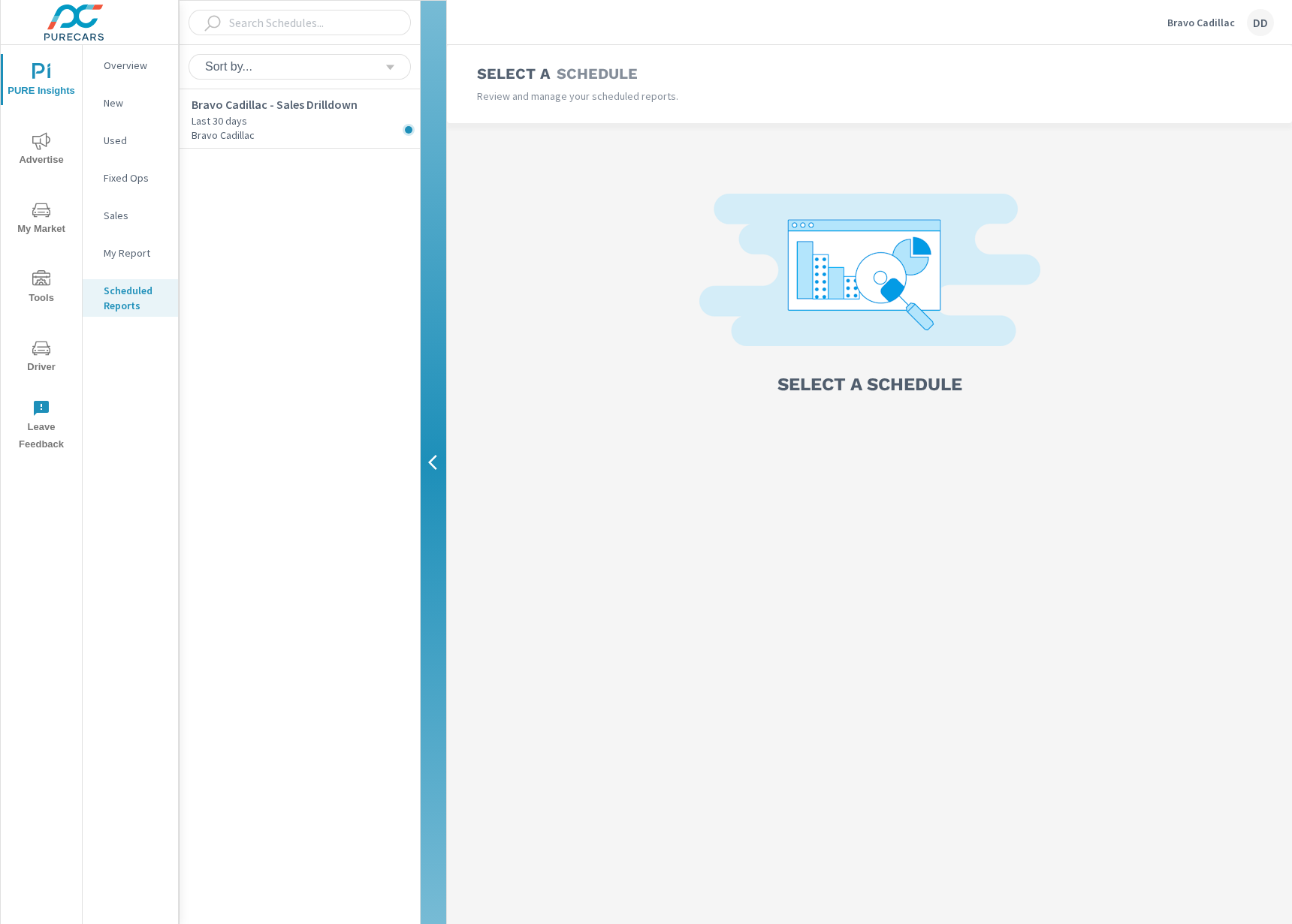
click at [321, 149] on div "Bravo Cadillac - Sales Drilldown Last 30 days Bravo Cadillac" at bounding box center [300, 506] width 241 height 835
click at [334, 133] on p "Bravo Cadillac" at bounding box center [305, 135] width 228 height 13
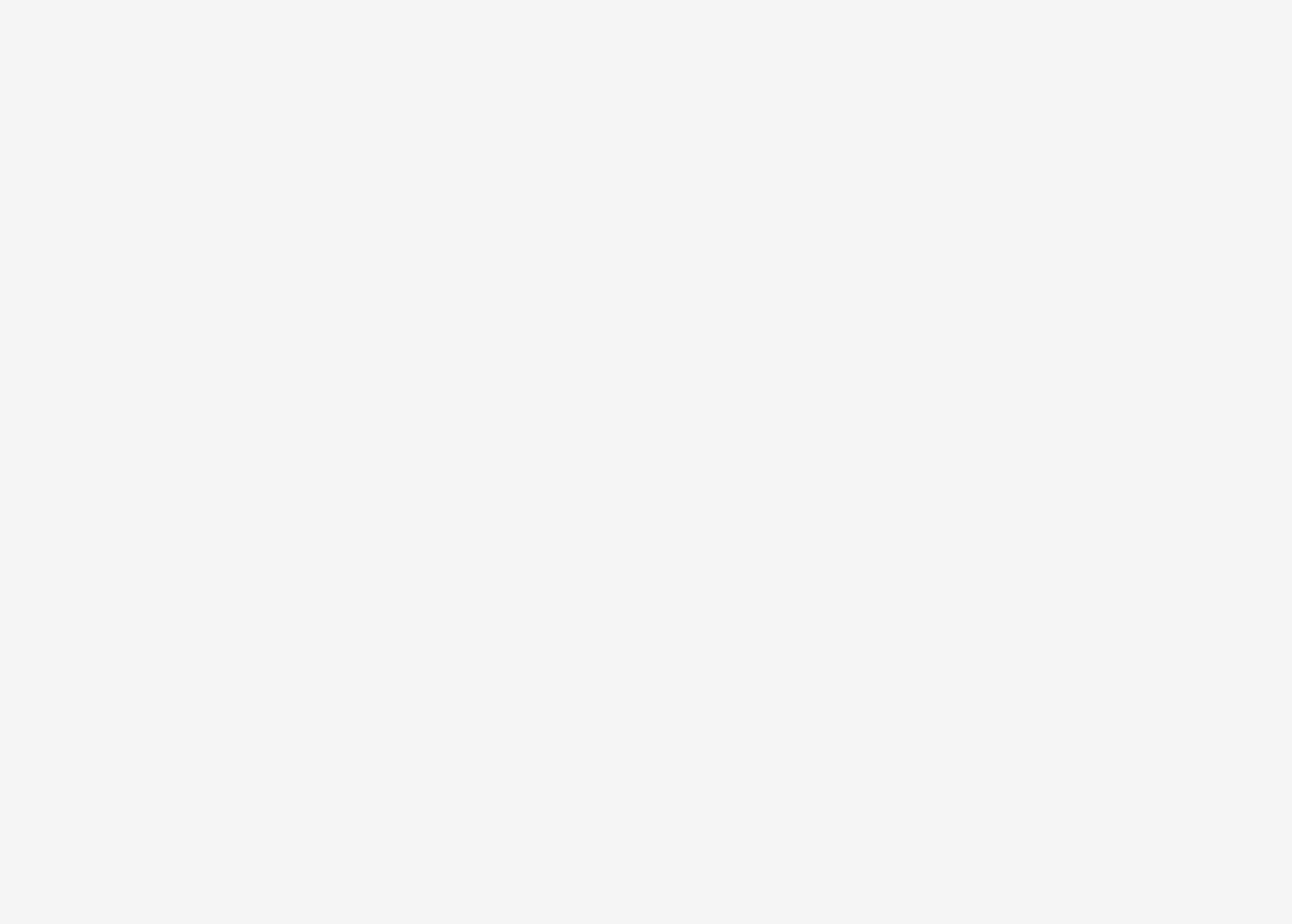
select select "MST"
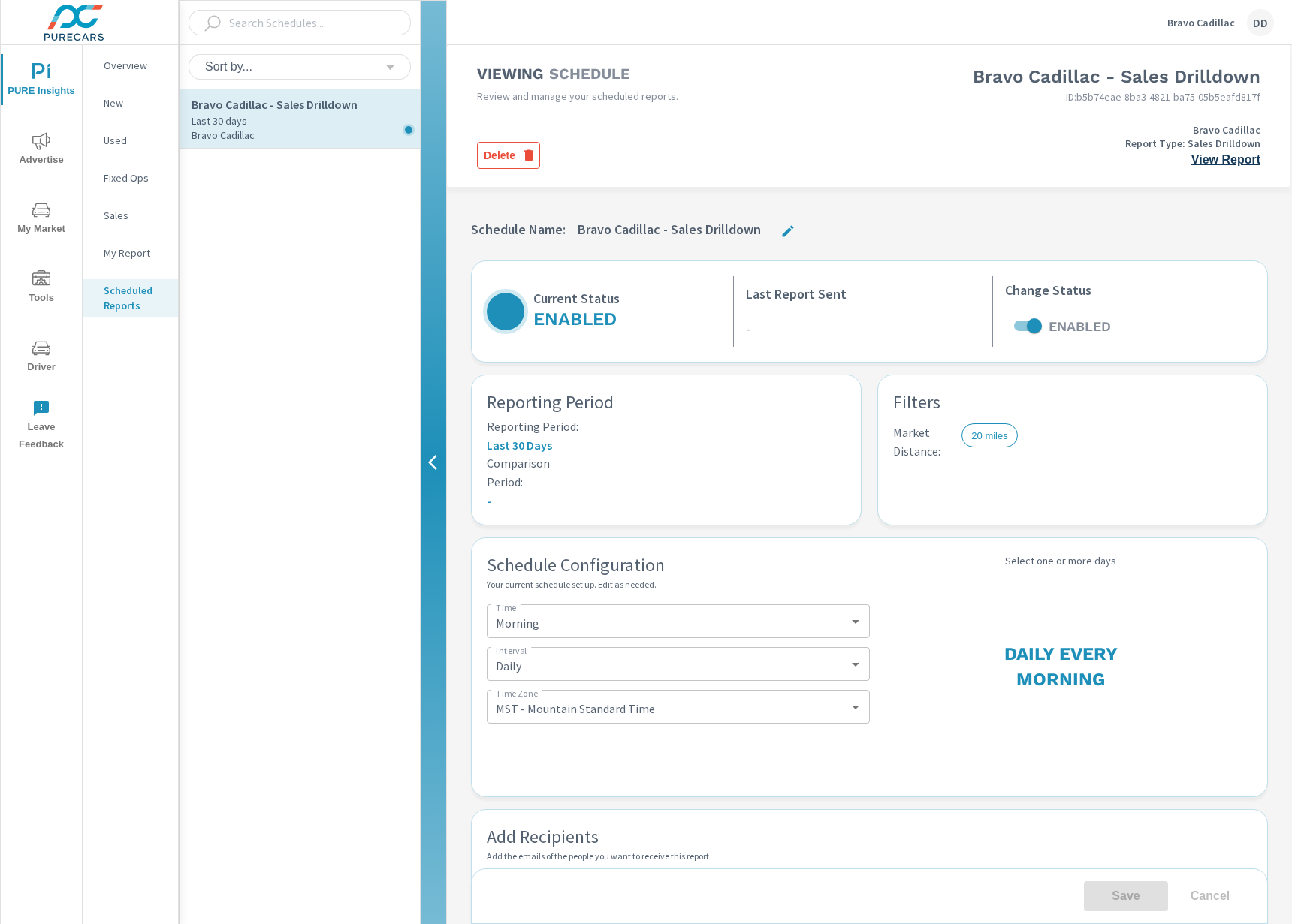
click at [1257, 163] on link "View Report" at bounding box center [1226, 159] width 69 height 12
click at [1042, 404] on h5 "Filters" at bounding box center [1072, 403] width 359 height 27
click at [1211, 126] on p "Bravo Cadillac" at bounding box center [1226, 130] width 67 height 13
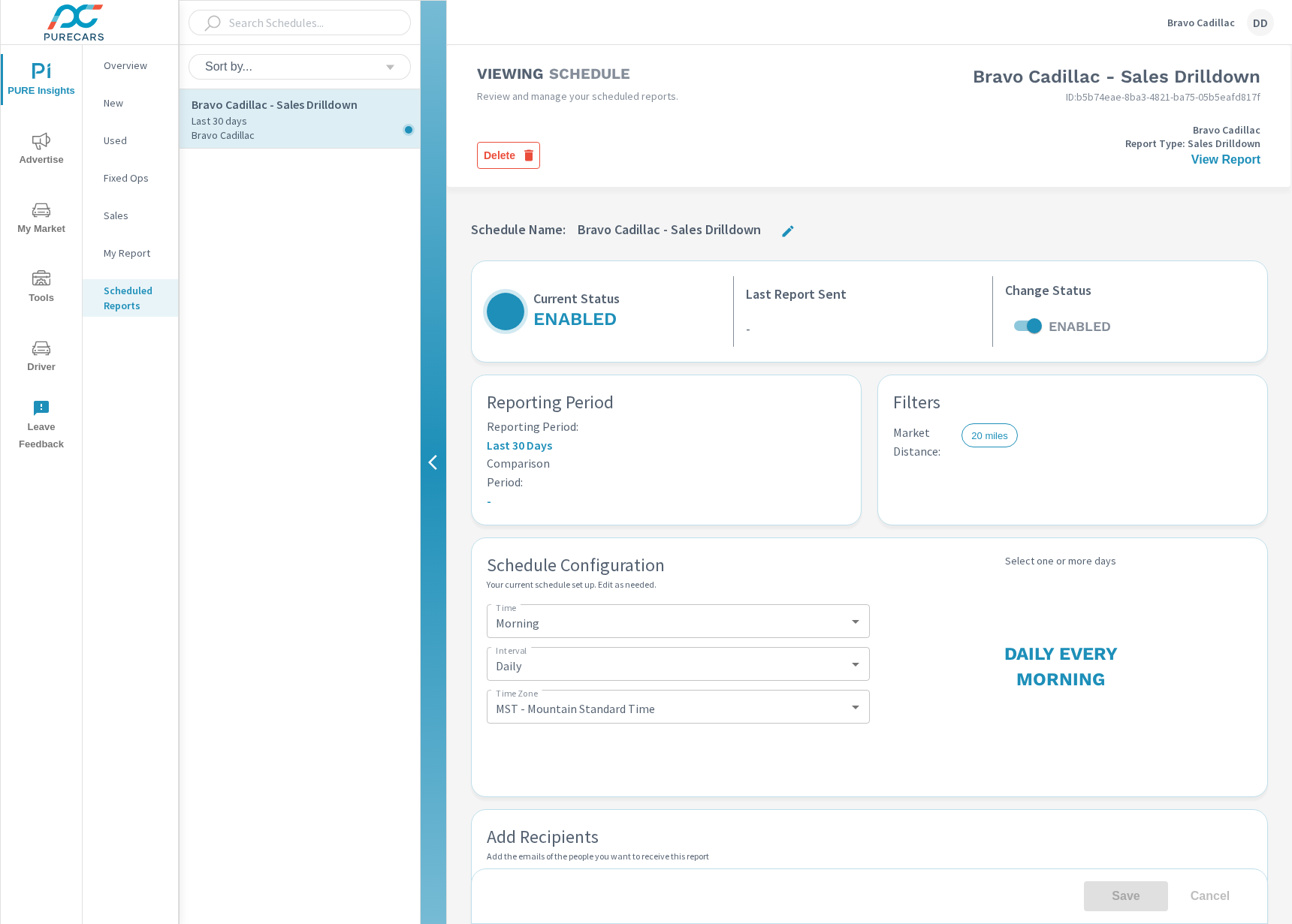
click at [670, 157] on div "Delete" at bounding box center [673, 146] width 392 height 45
drag, startPoint x: 564, startPoint y: 312, endPoint x: 653, endPoint y: 310, distance: 89.0
click at [578, 310] on h3 "Enabled" at bounding box center [575, 319] width 83 height 26
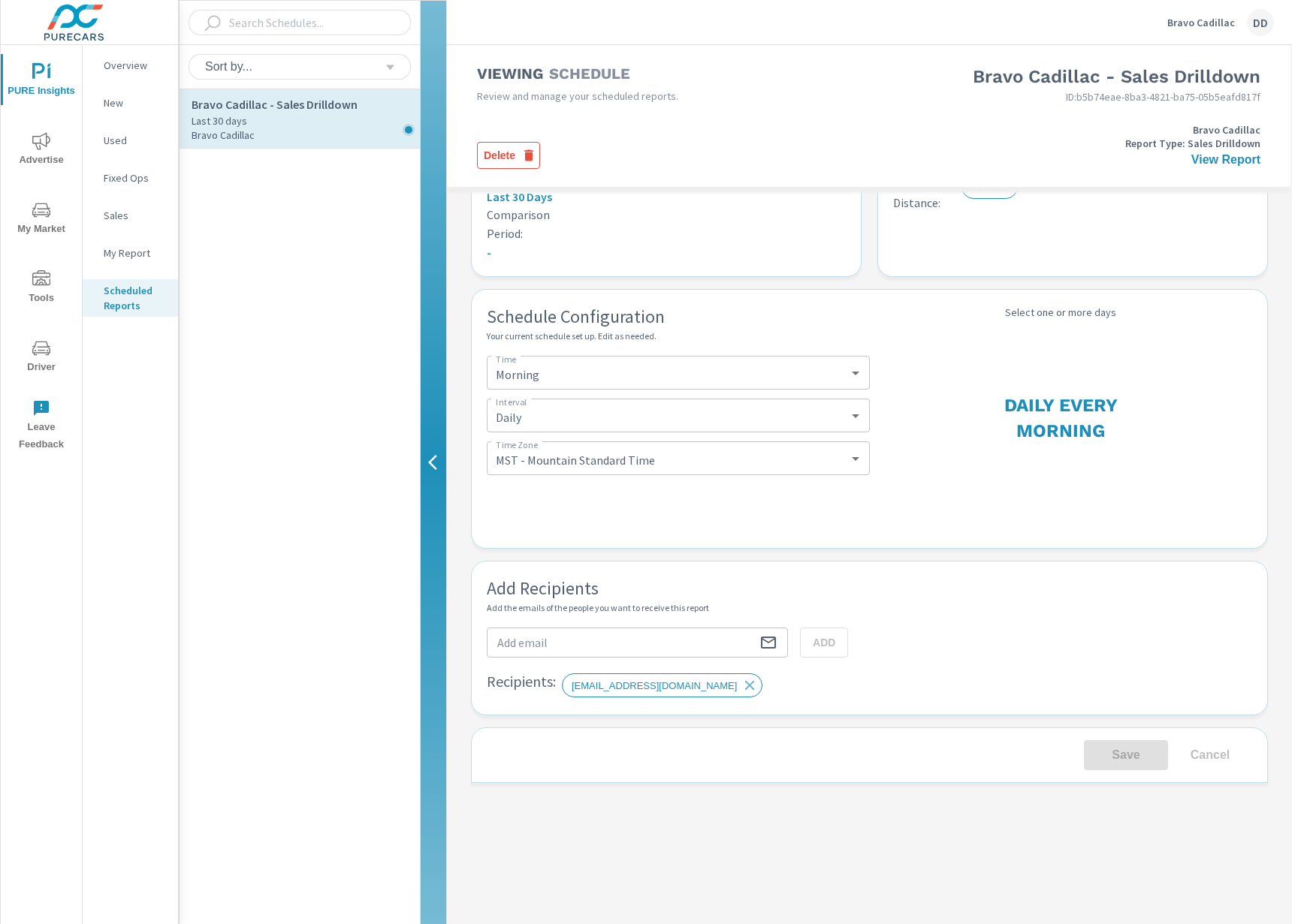
click at [140, 245] on p "My Report" at bounding box center [135, 253] width 63 height 15
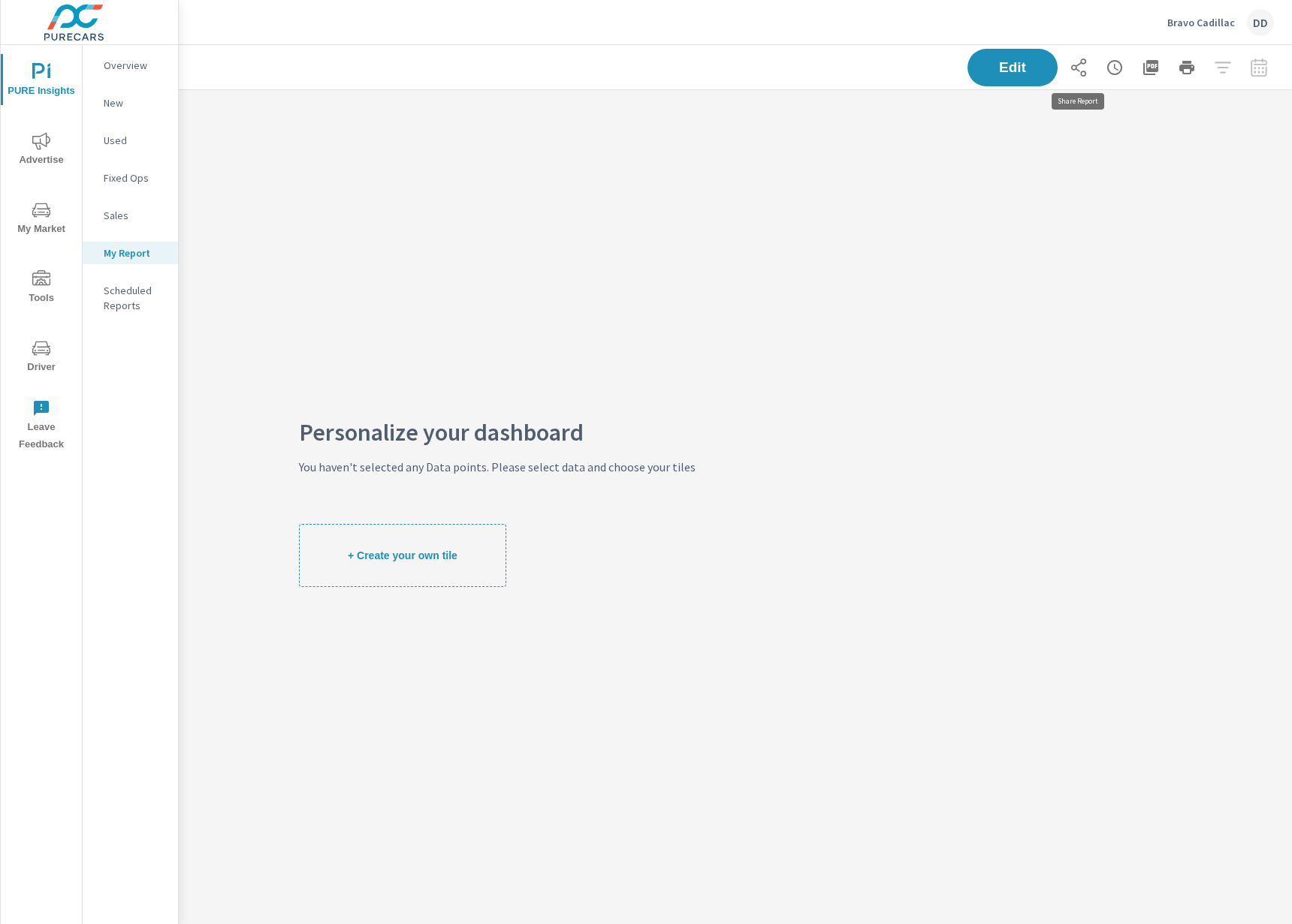
click at [1086, 64] on icon "button" at bounding box center [1078, 67] width 18 height 18
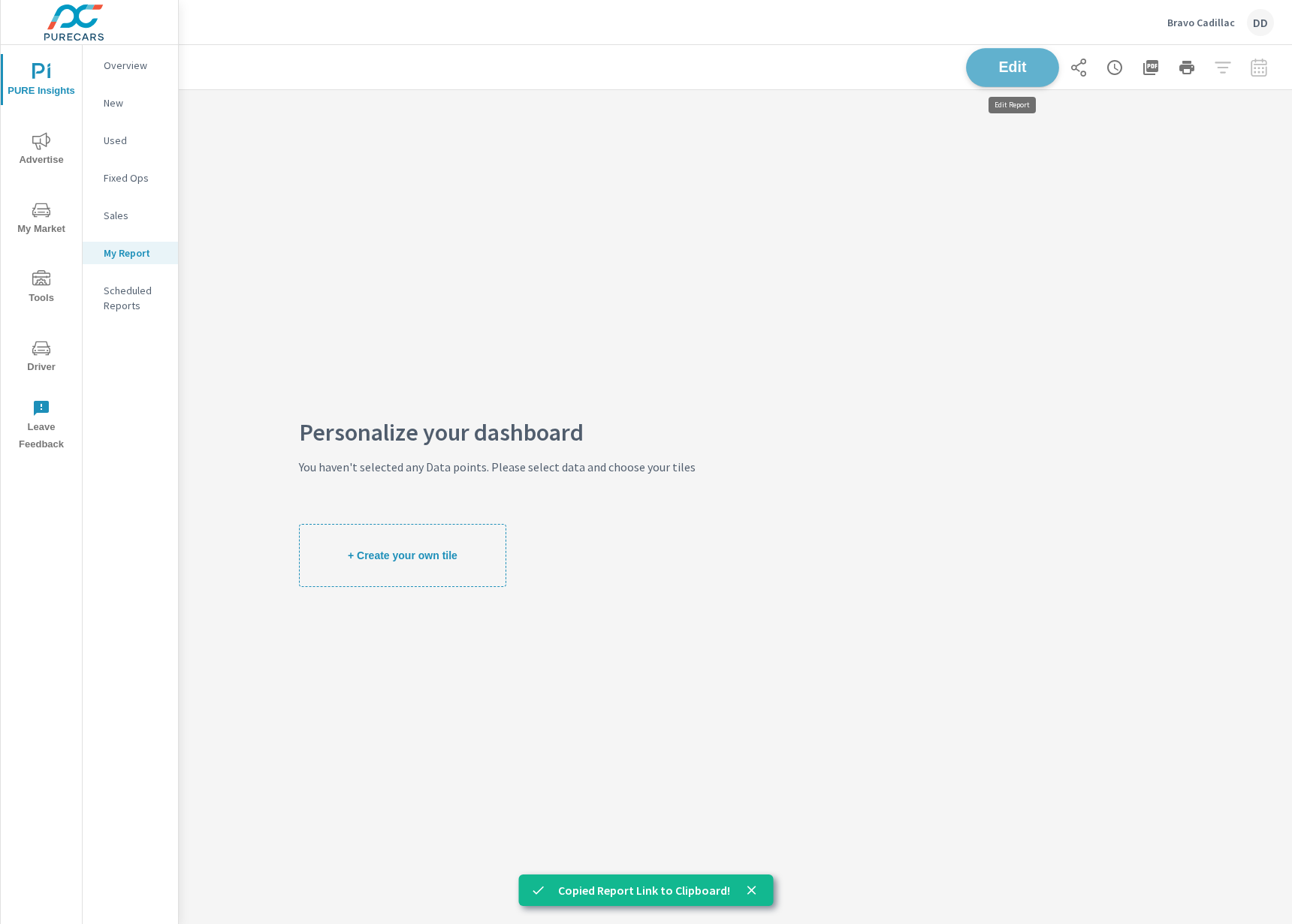
click at [1000, 71] on span "Edit" at bounding box center [1013, 66] width 62 height 14
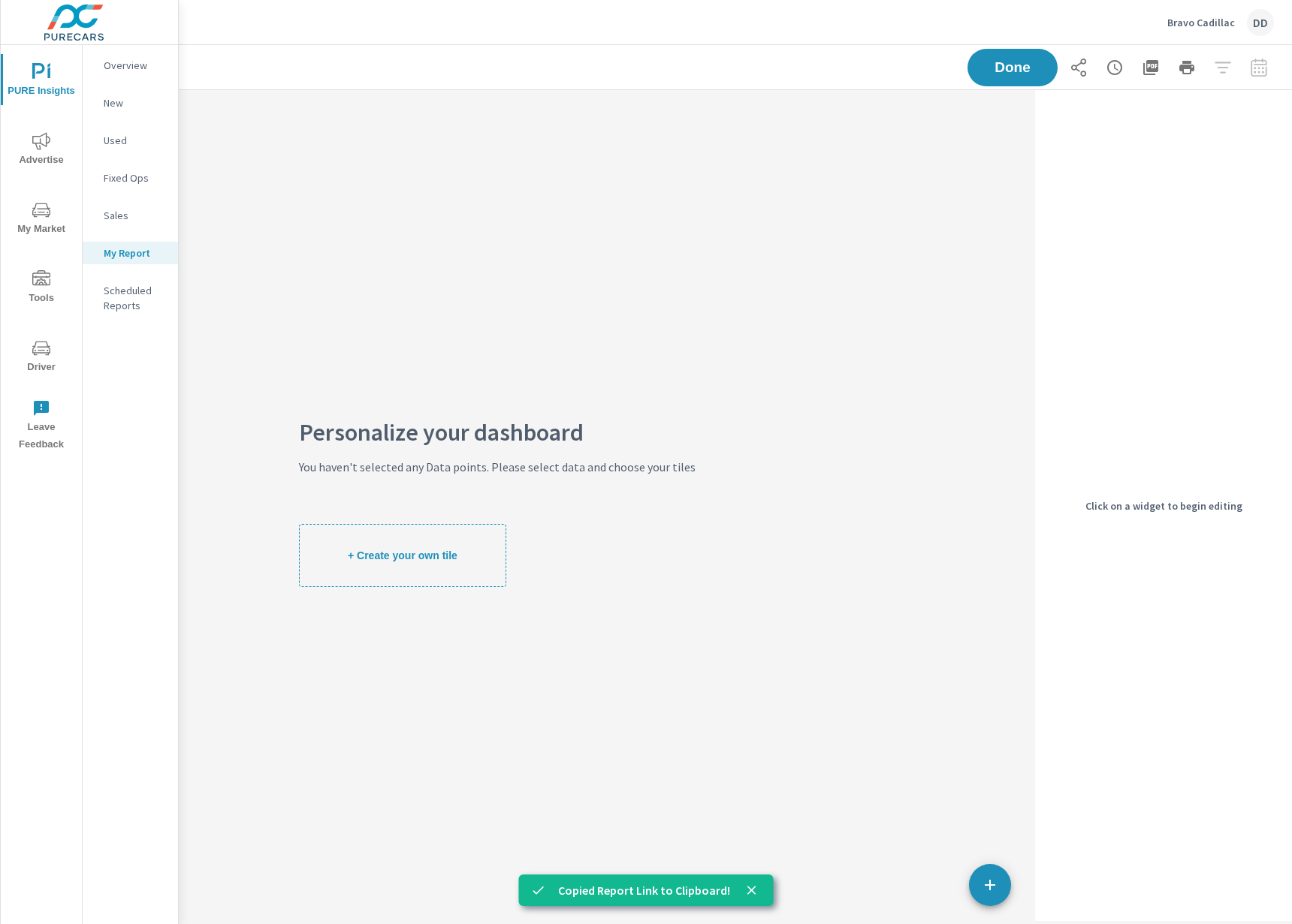
click at [441, 542] on button "+ Create your own tile" at bounding box center [403, 556] width 207 height 63
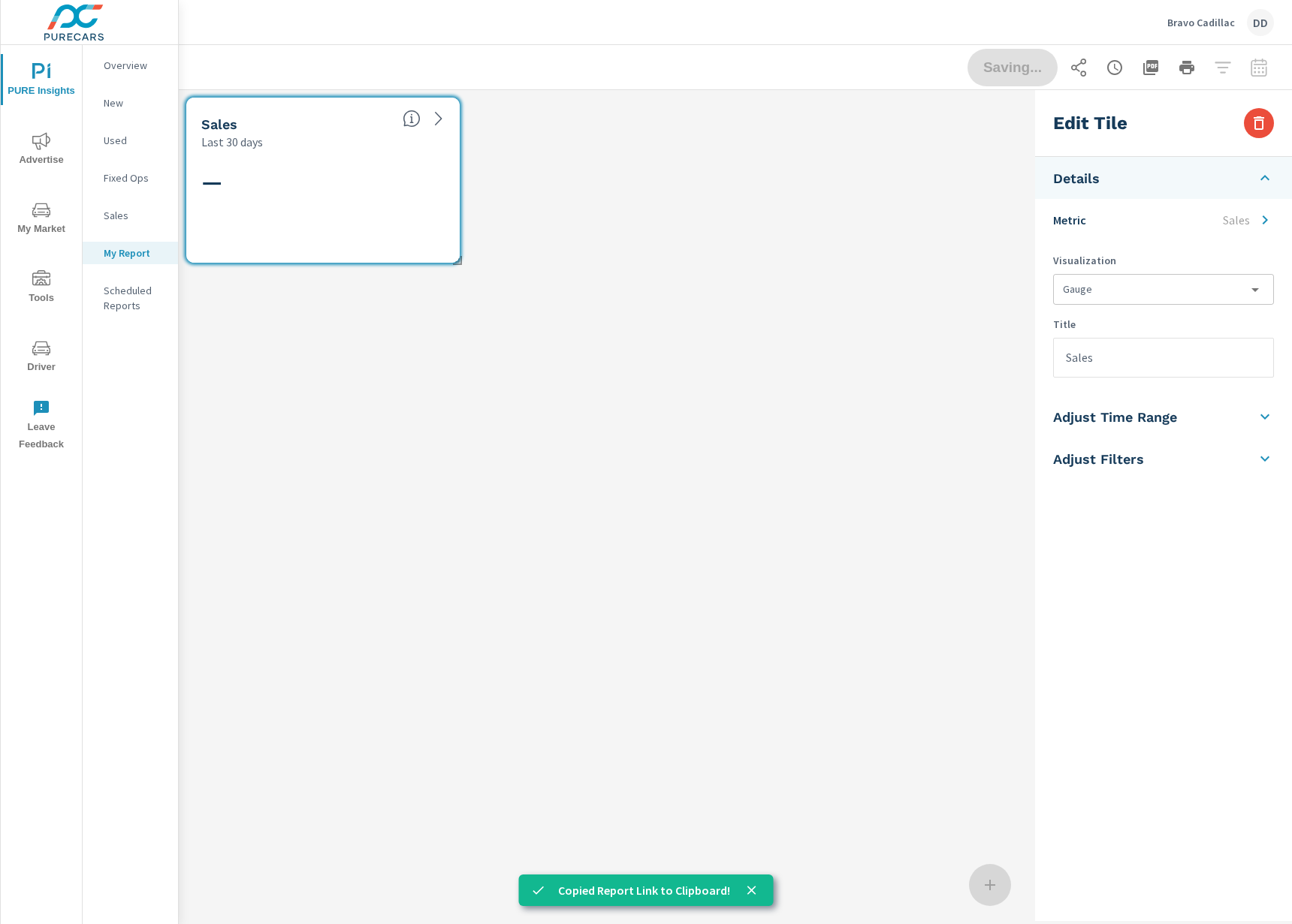
scroll to position [204, 873]
click at [1221, 281] on body "PURE Insights Advertise My Market Tools Driver Leave Feedback Overview New Used…" at bounding box center [646, 462] width 1292 height 924
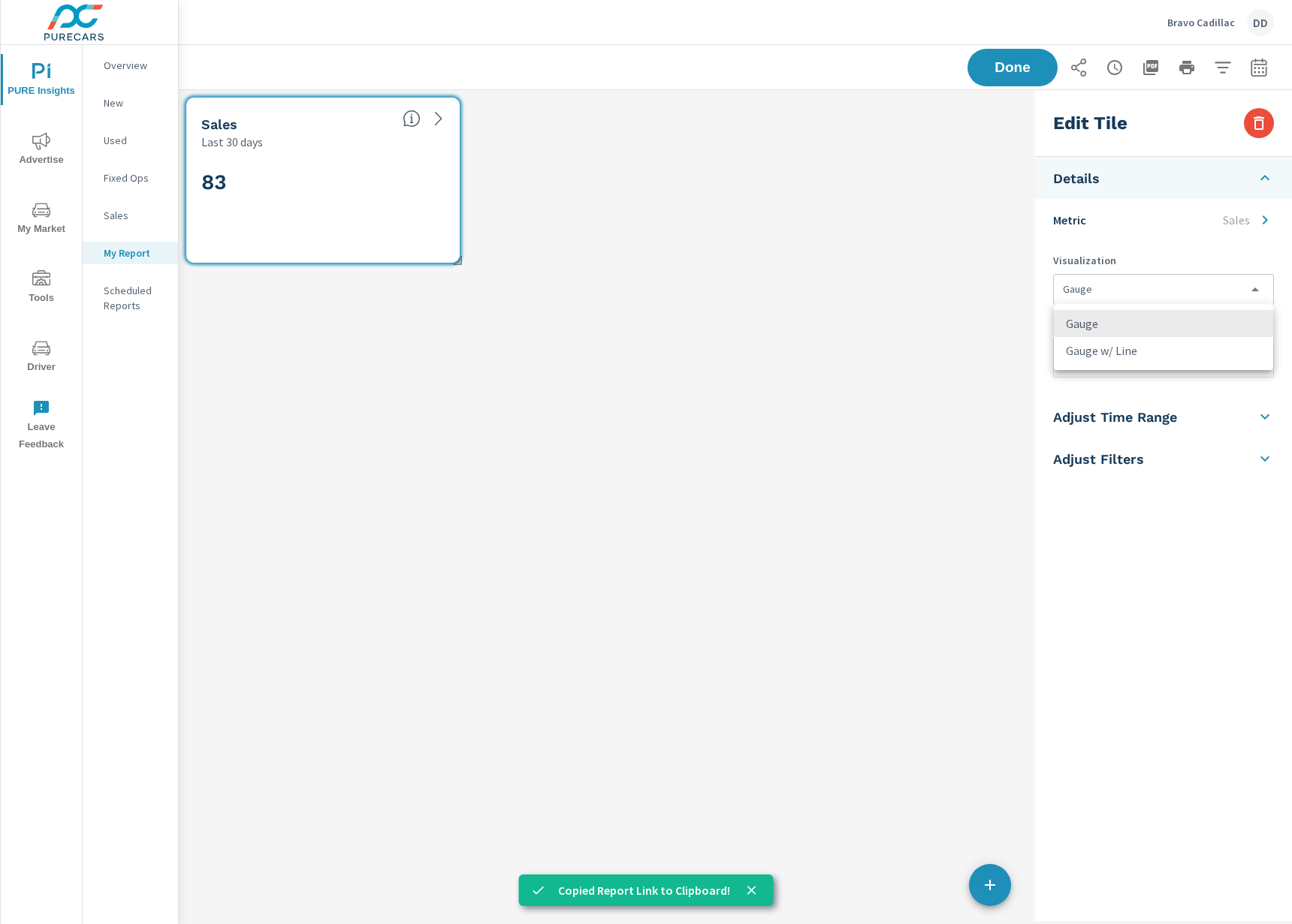
click at [1223, 279] on div at bounding box center [646, 462] width 1292 height 924
click at [1156, 415] on h5 "Adjust Time Range" at bounding box center [1115, 417] width 124 height 17
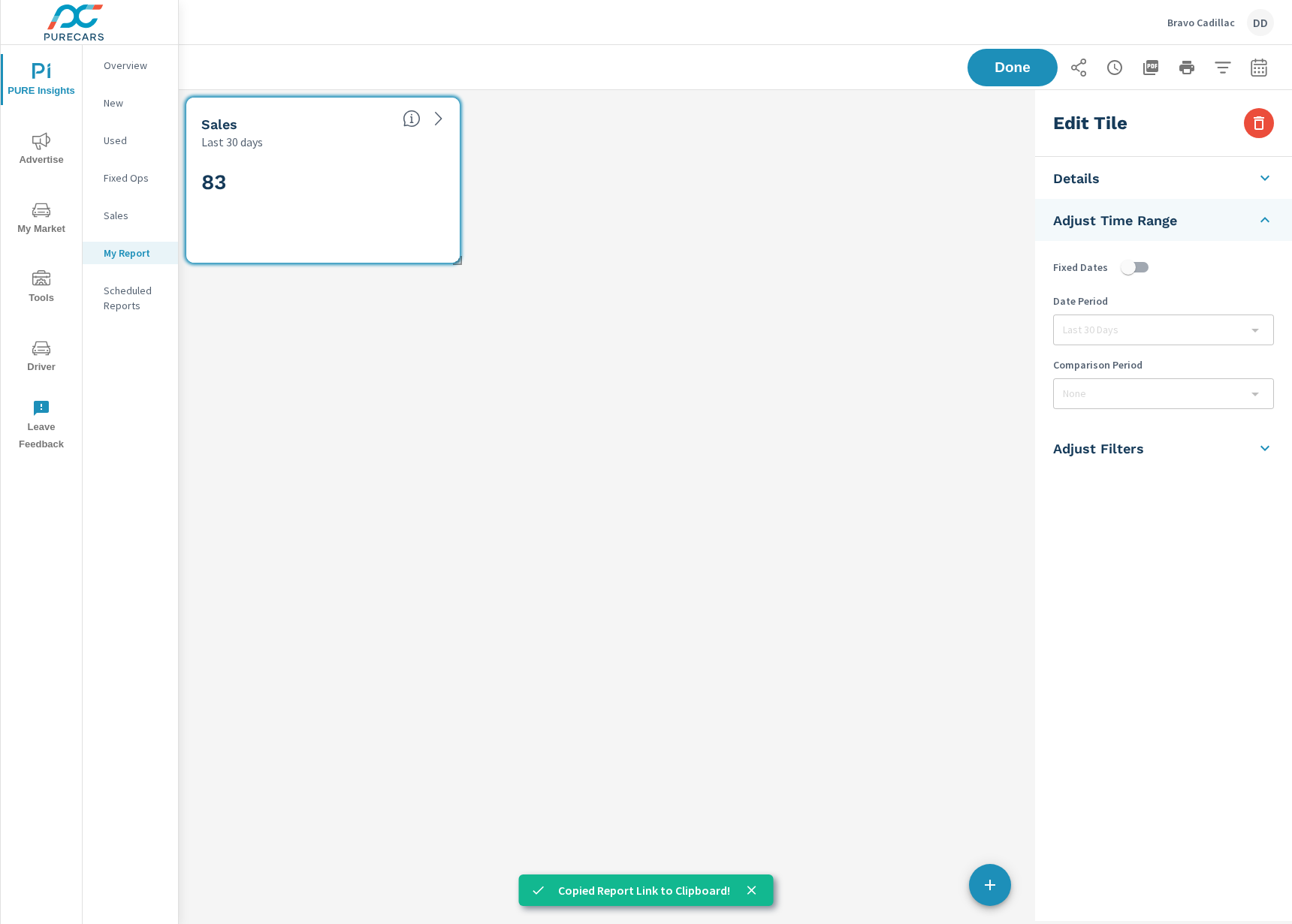
click at [1216, 229] on li "Adjust Time Range" at bounding box center [1163, 220] width 257 height 42
click at [1171, 263] on li "Adjust Filters" at bounding box center [1163, 262] width 257 height 42
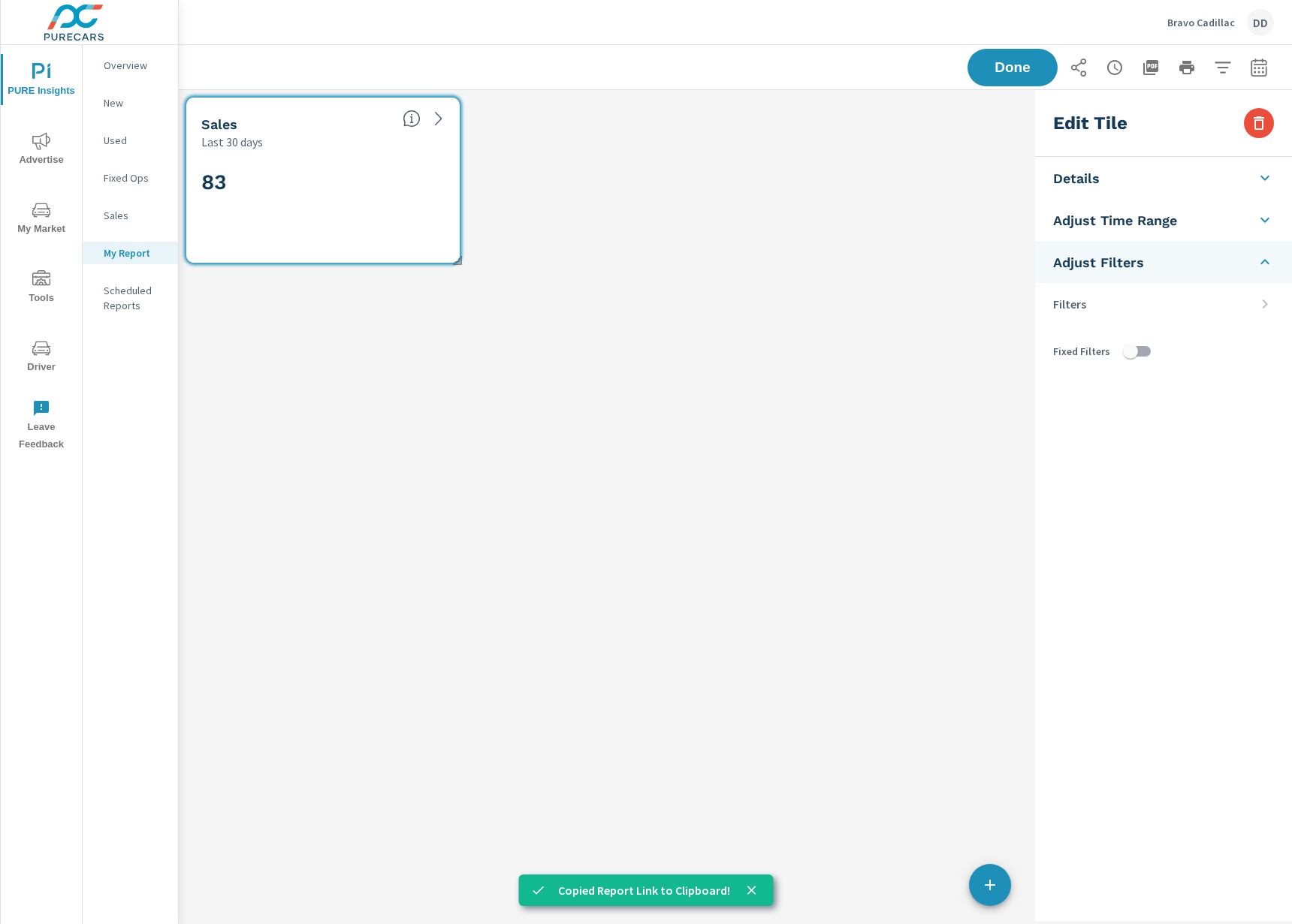
click at [1170, 265] on li "Adjust Filters" at bounding box center [1163, 262] width 257 height 42
click at [1138, 176] on li "Details" at bounding box center [1163, 178] width 257 height 42
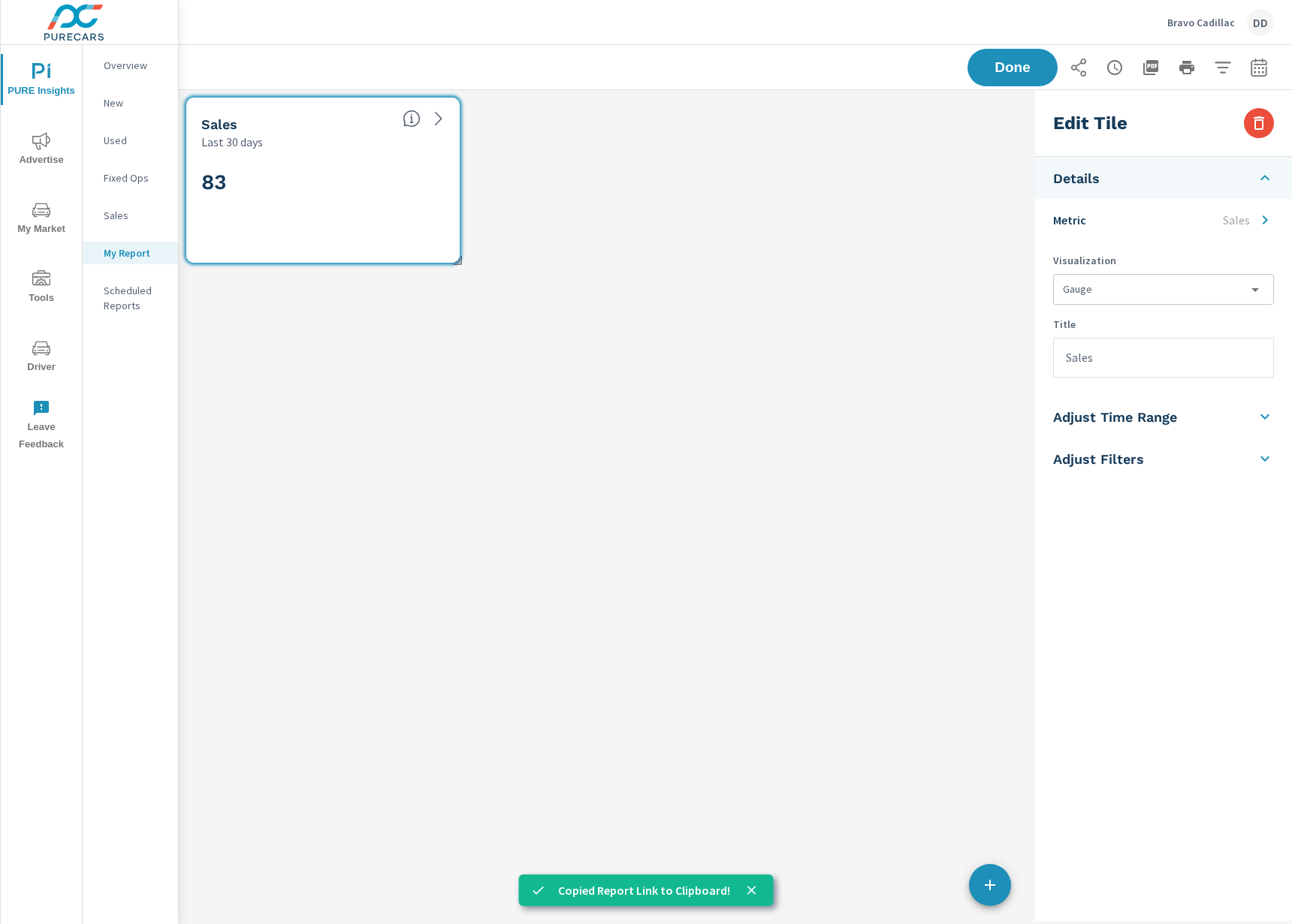
click at [1149, 276] on body "PURE Insights Advertise My Market Tools Driver Leave Feedback Overview New Used…" at bounding box center [646, 462] width 1292 height 924
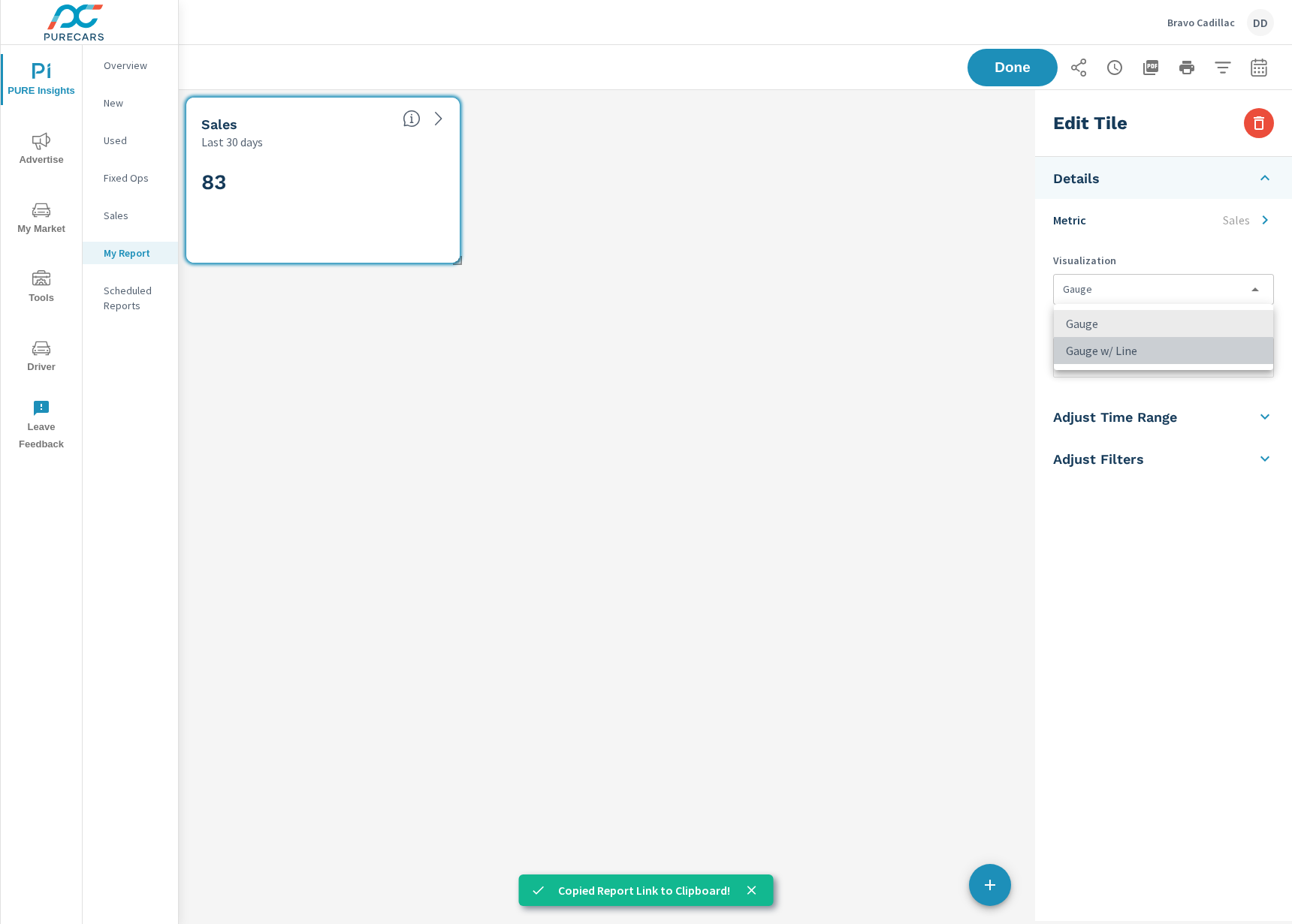
click at [1135, 346] on li "Gauge w/ Line" at bounding box center [1164, 350] width 220 height 27
type input "gauge, lineChart"
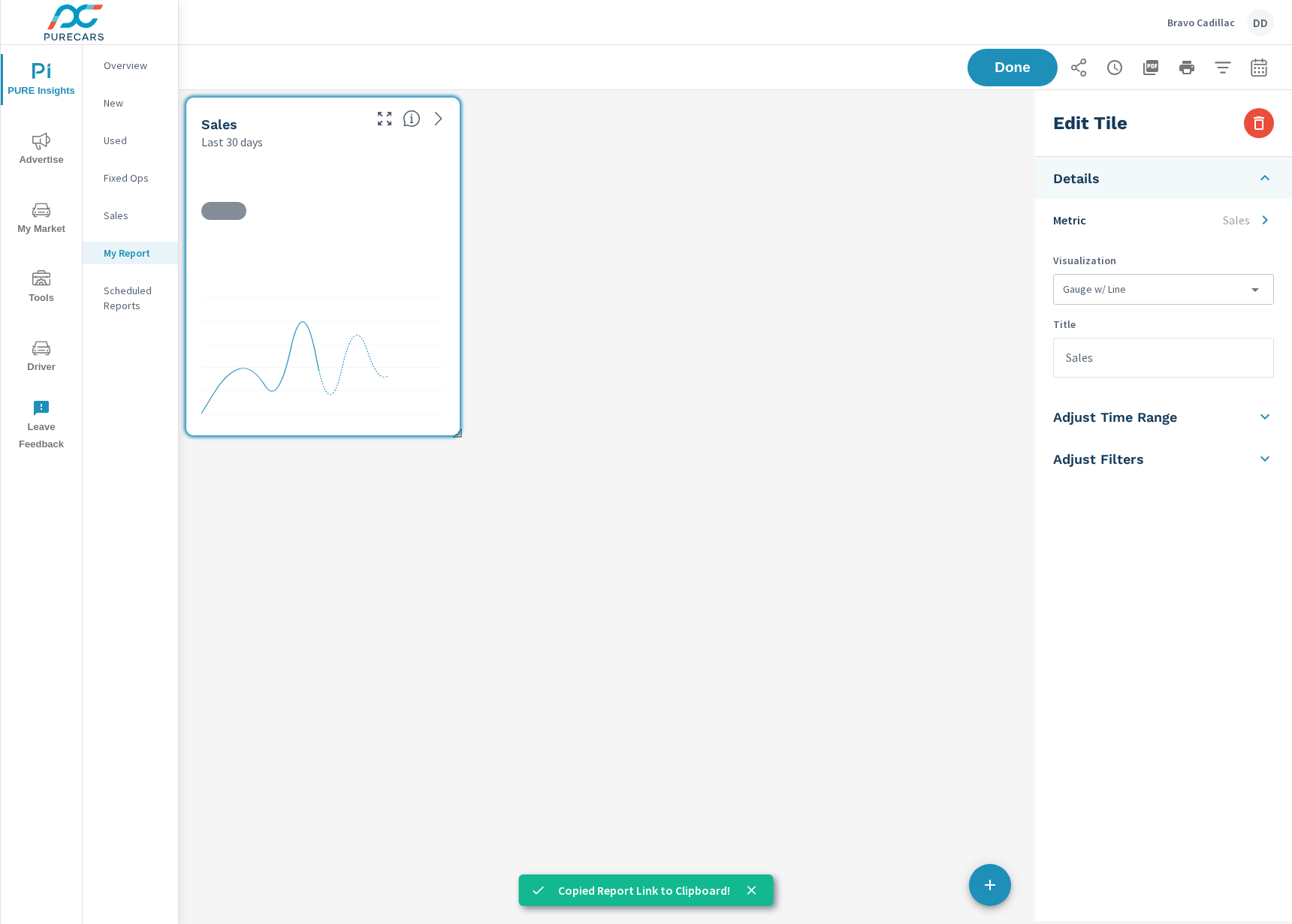
scroll to position [376, 873]
click at [1147, 354] on input "Sales" at bounding box center [1164, 358] width 220 height 38
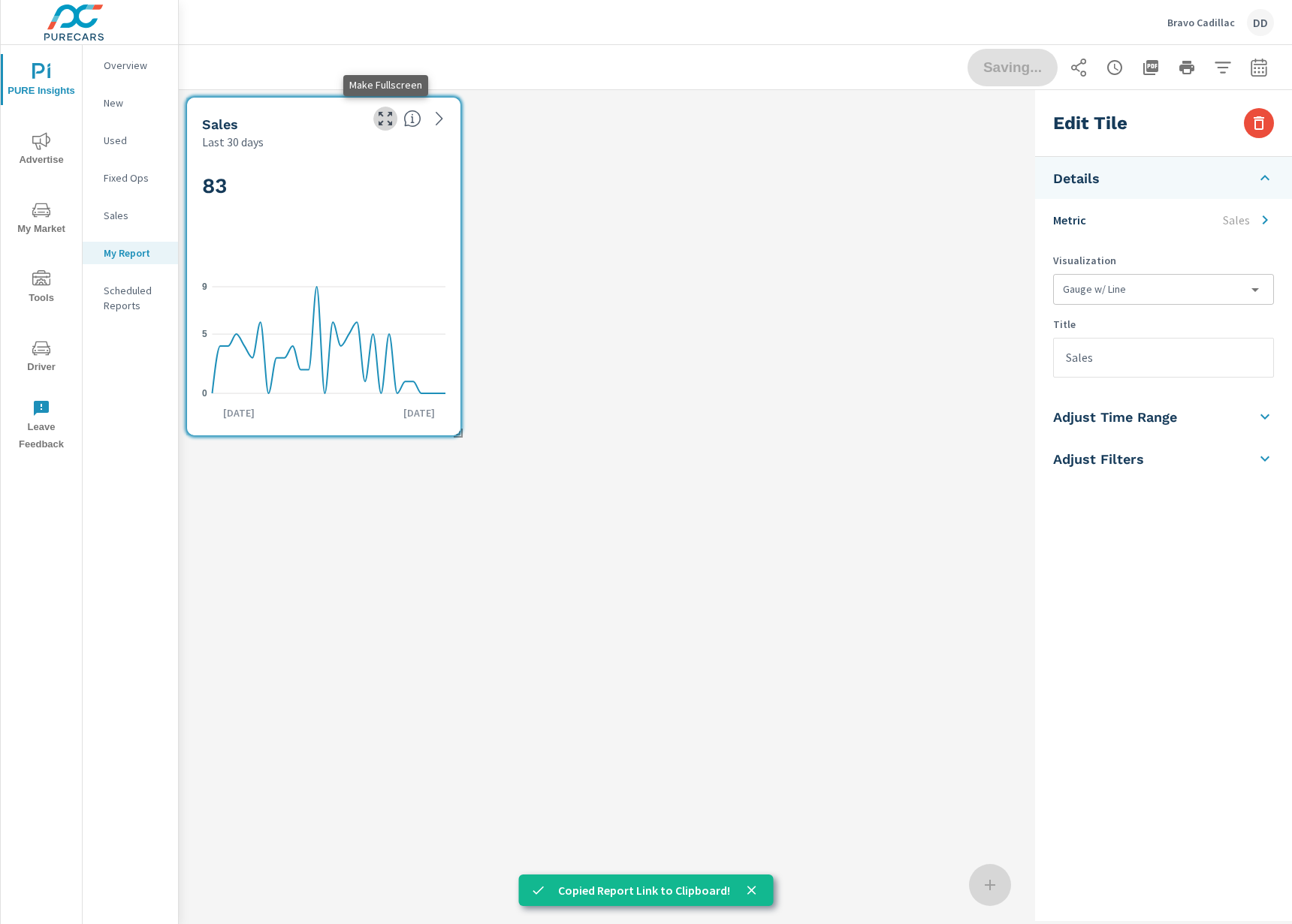
click at [386, 120] on icon "button" at bounding box center [385, 118] width 18 height 18
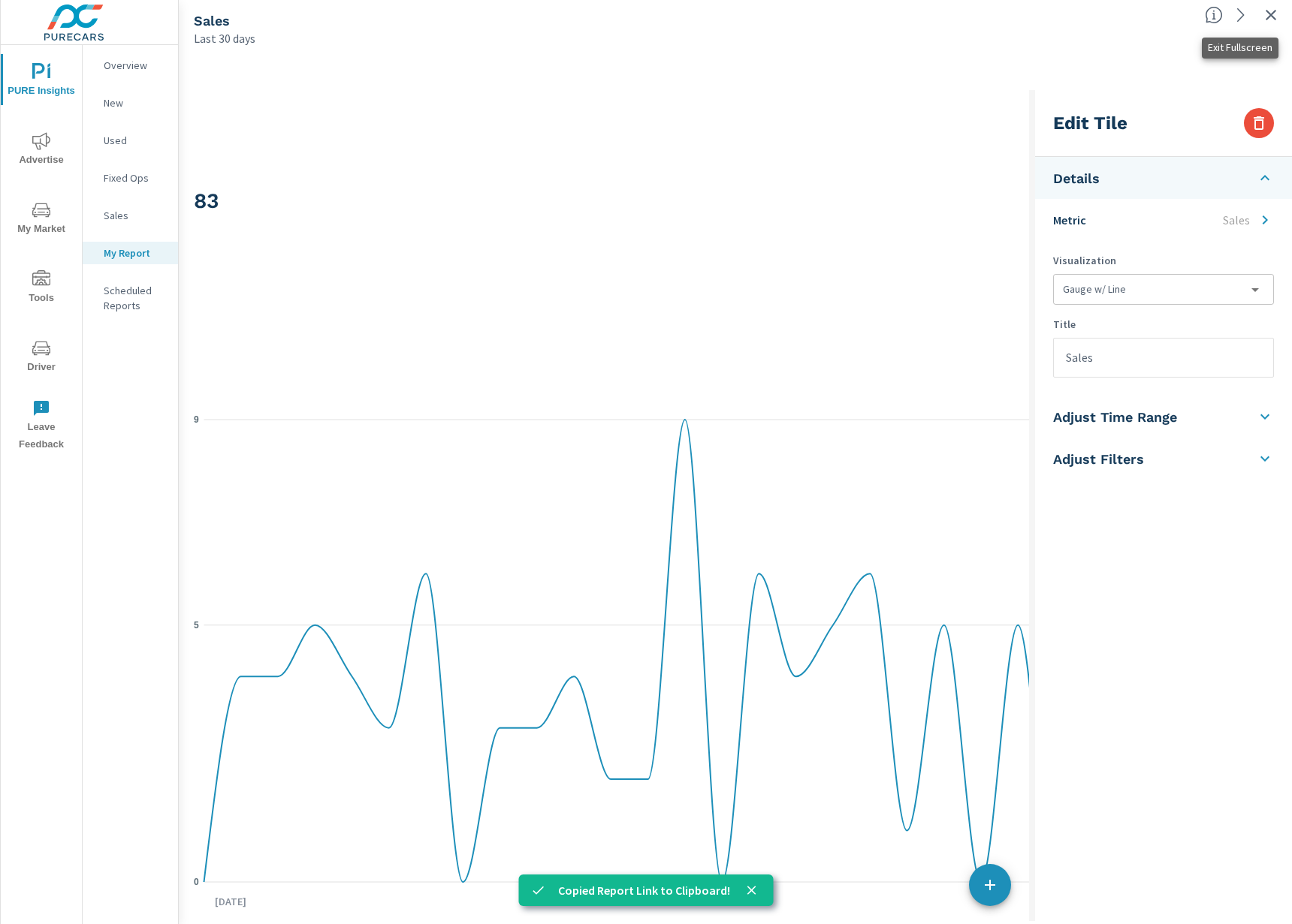
click at [1272, 16] on icon "button" at bounding box center [1270, 14] width 10 height 10
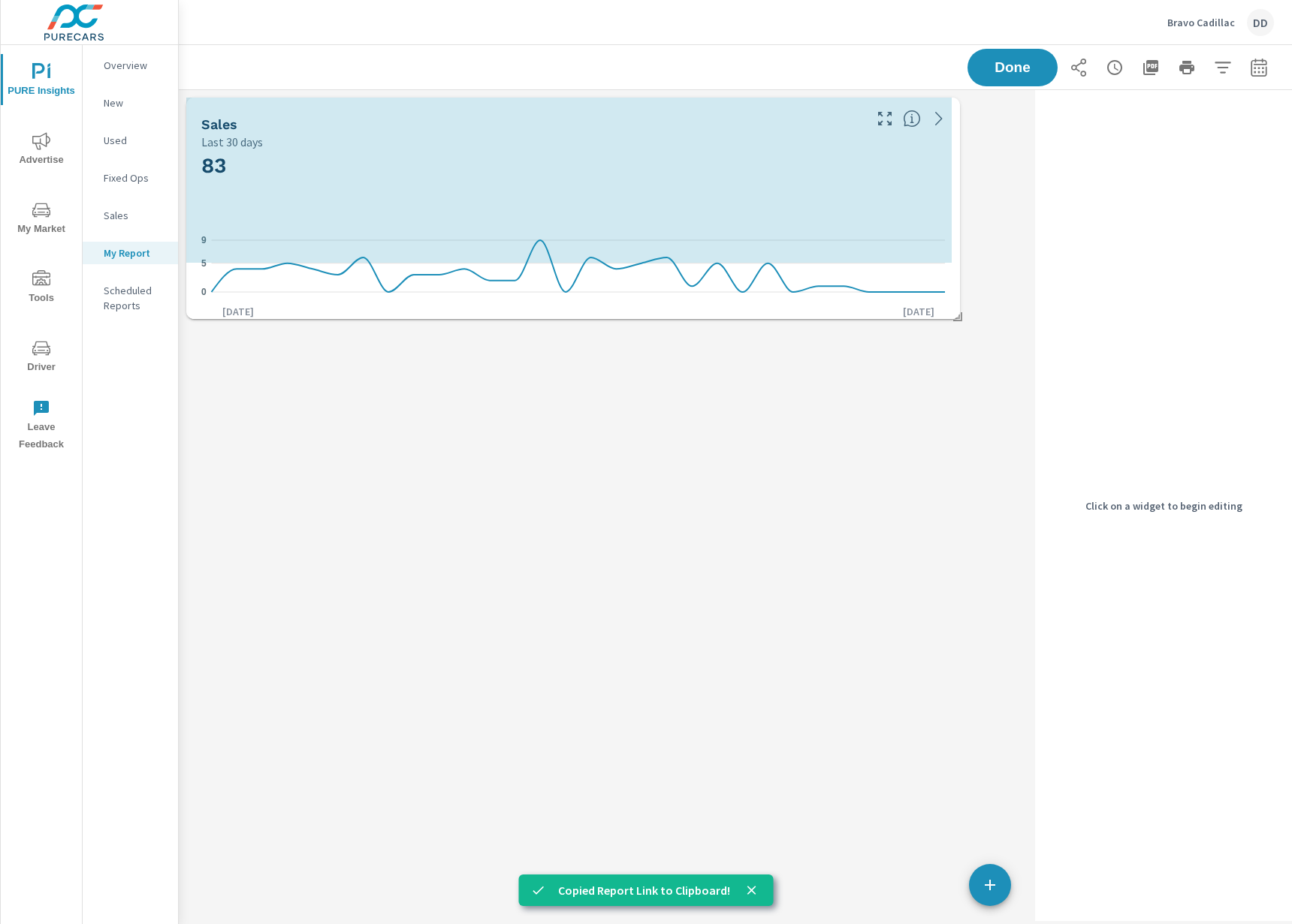
scroll to position [204, 873]
drag, startPoint x: 460, startPoint y: 436, endPoint x: 953, endPoint y: 322, distance: 506.0
click at [954, 321] on span at bounding box center [948, 314] width 15 height 15
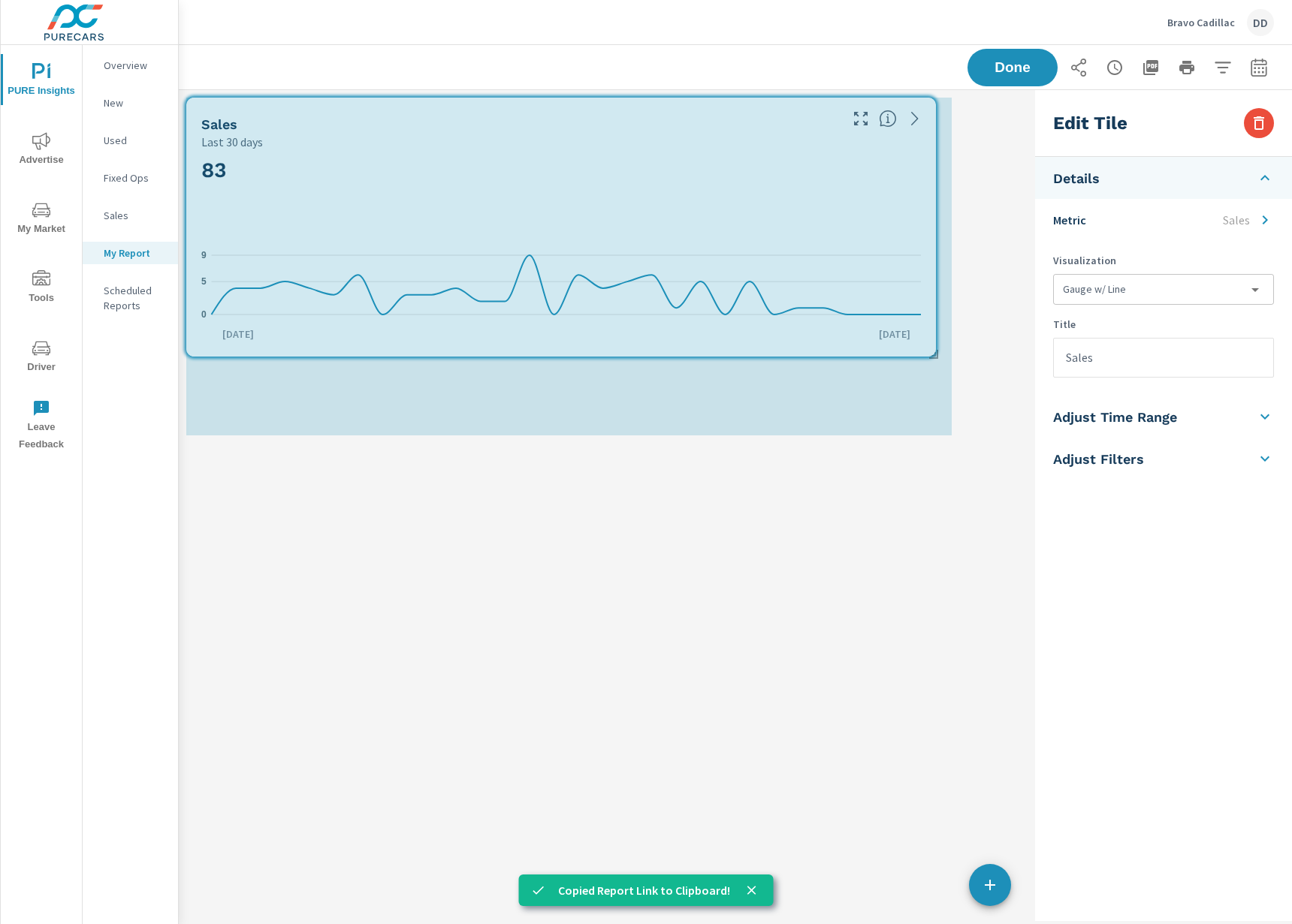
scroll to position [376, 873]
drag, startPoint x: 949, startPoint y: 261, endPoint x: 934, endPoint y: 355, distance: 95.2
click at [934, 355] on div "Sales Last 30 days 83 0 5 9 Jul 13th Aug 11th" at bounding box center [604, 266] width 851 height 353
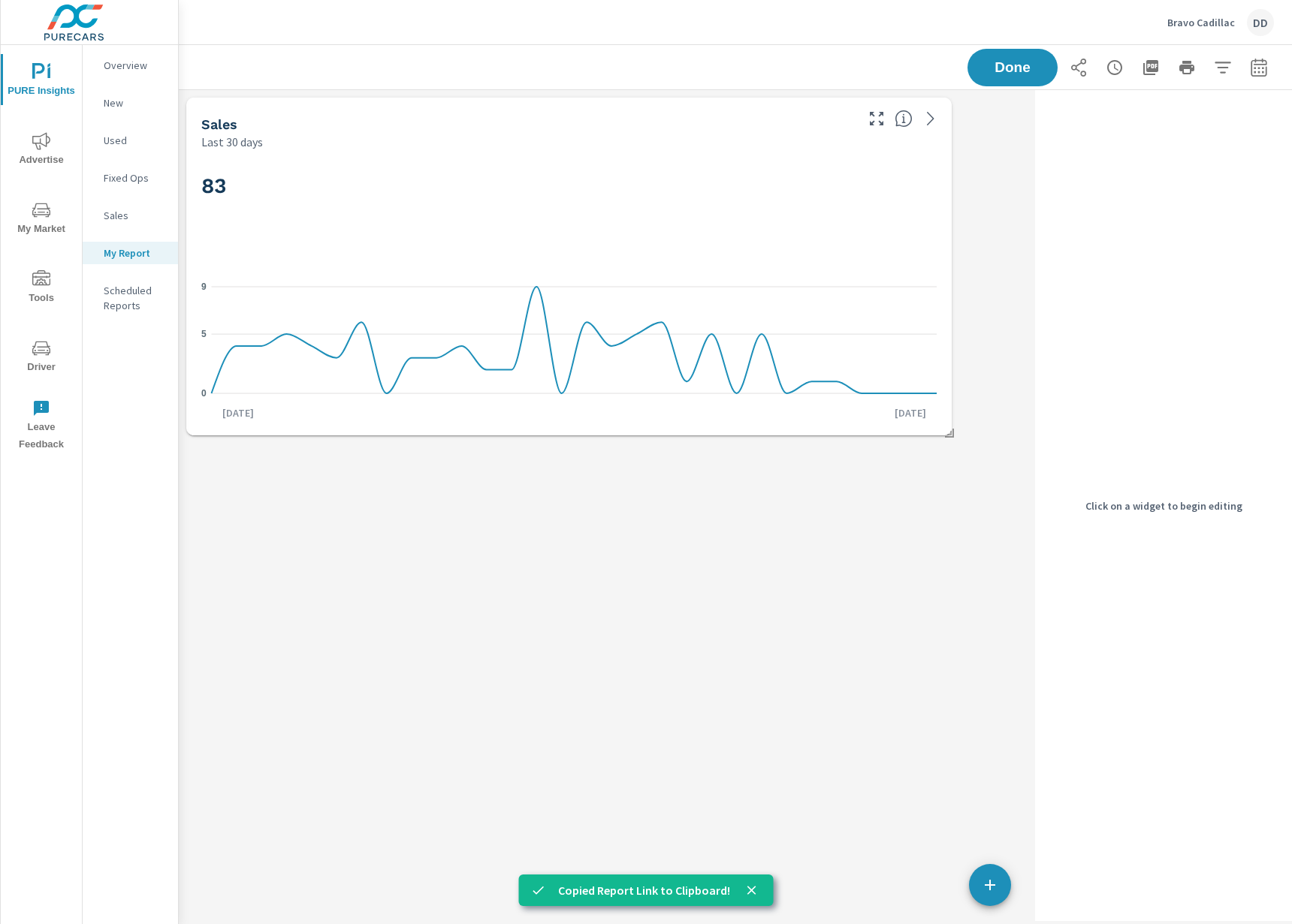
click at [812, 171] on div "83" at bounding box center [569, 210] width 735 height 92
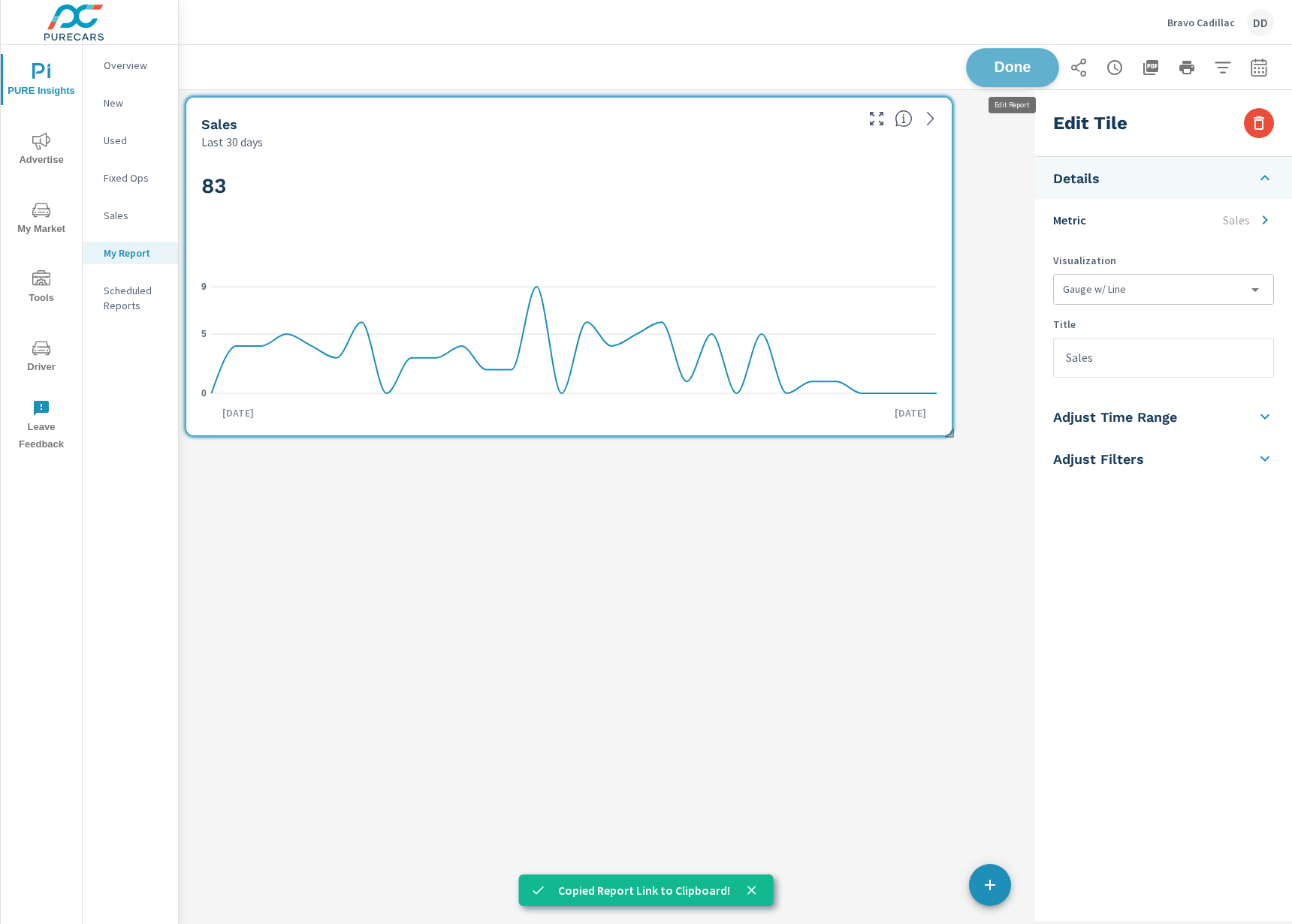
click at [1001, 74] on span "Done" at bounding box center [1013, 66] width 62 height 14
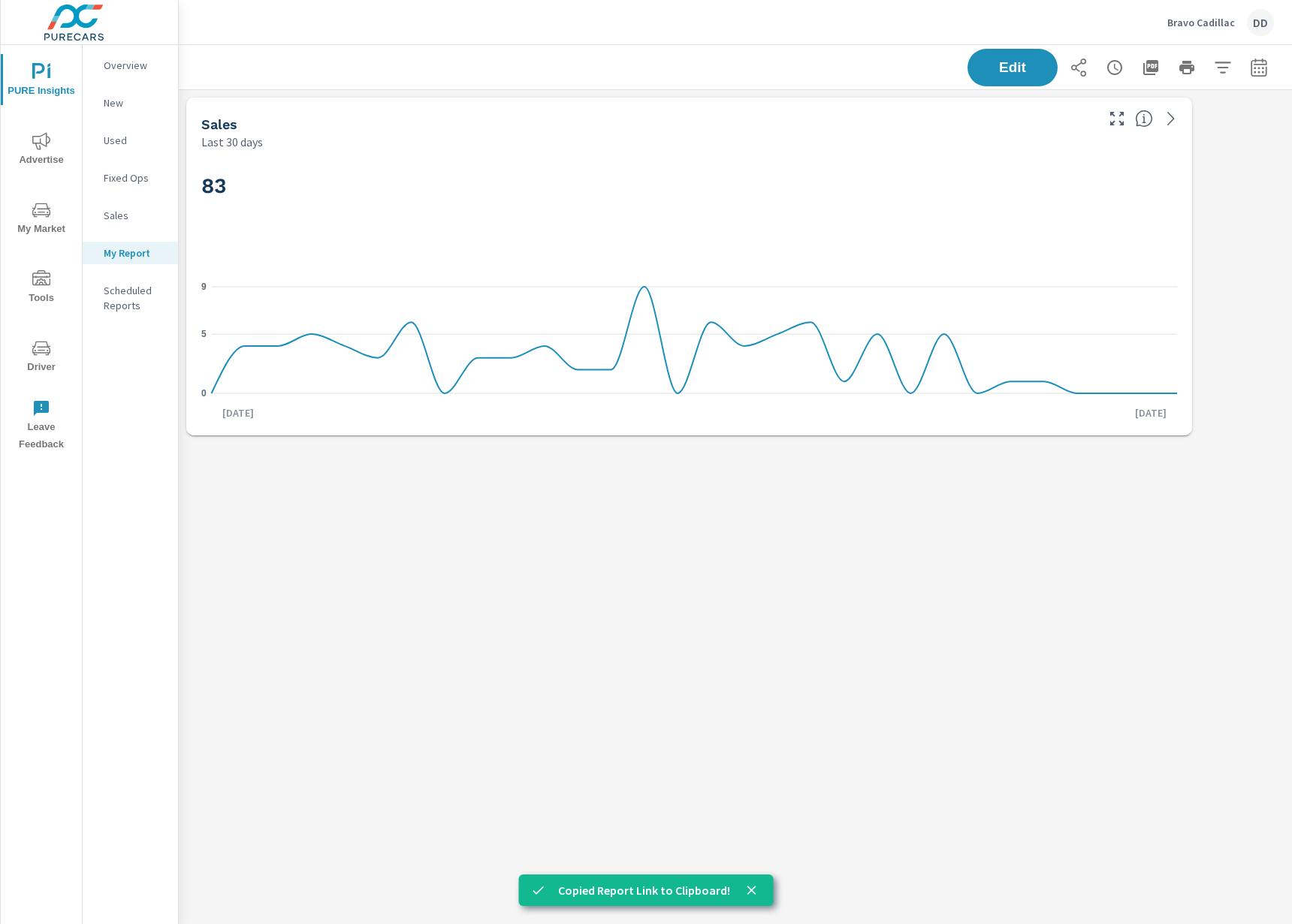
scroll to position [376, 1137]
click at [1226, 74] on icon "button" at bounding box center [1223, 67] width 18 height 18
click at [1226, 69] on div at bounding box center [646, 462] width 1292 height 924
click at [132, 476] on div "Overview New Used Fixed Ops Sales My Report Scheduled Reports" at bounding box center [130, 485] width 96 height 880
drag, startPoint x: 611, startPoint y: 575, endPoint x: 579, endPoint y: 565, distance: 33.5
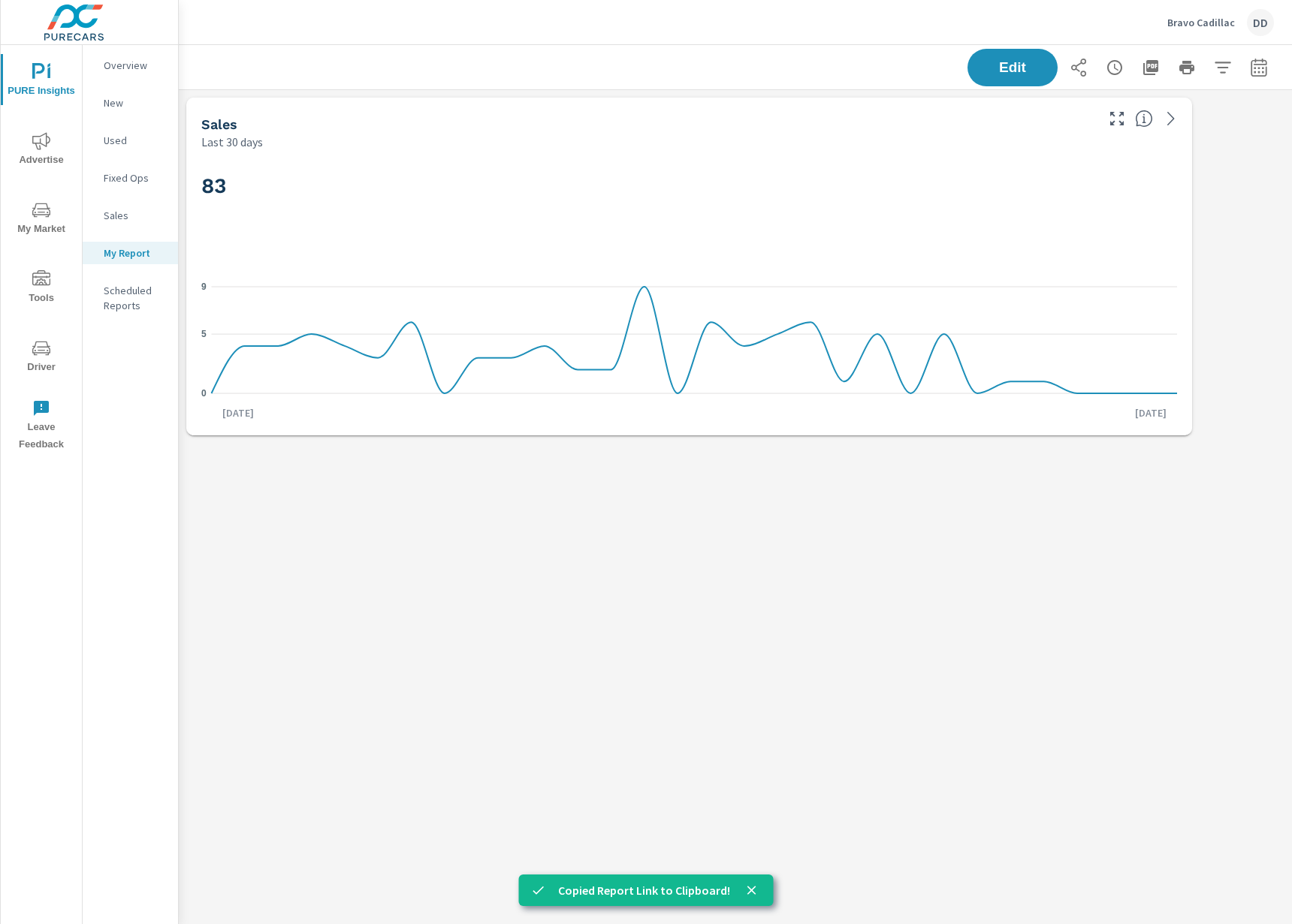
click at [612, 575] on div "Sales Last 30 days 83 0 5 9 Jul 13th Aug 11th" at bounding box center [735, 506] width 1113 height 831
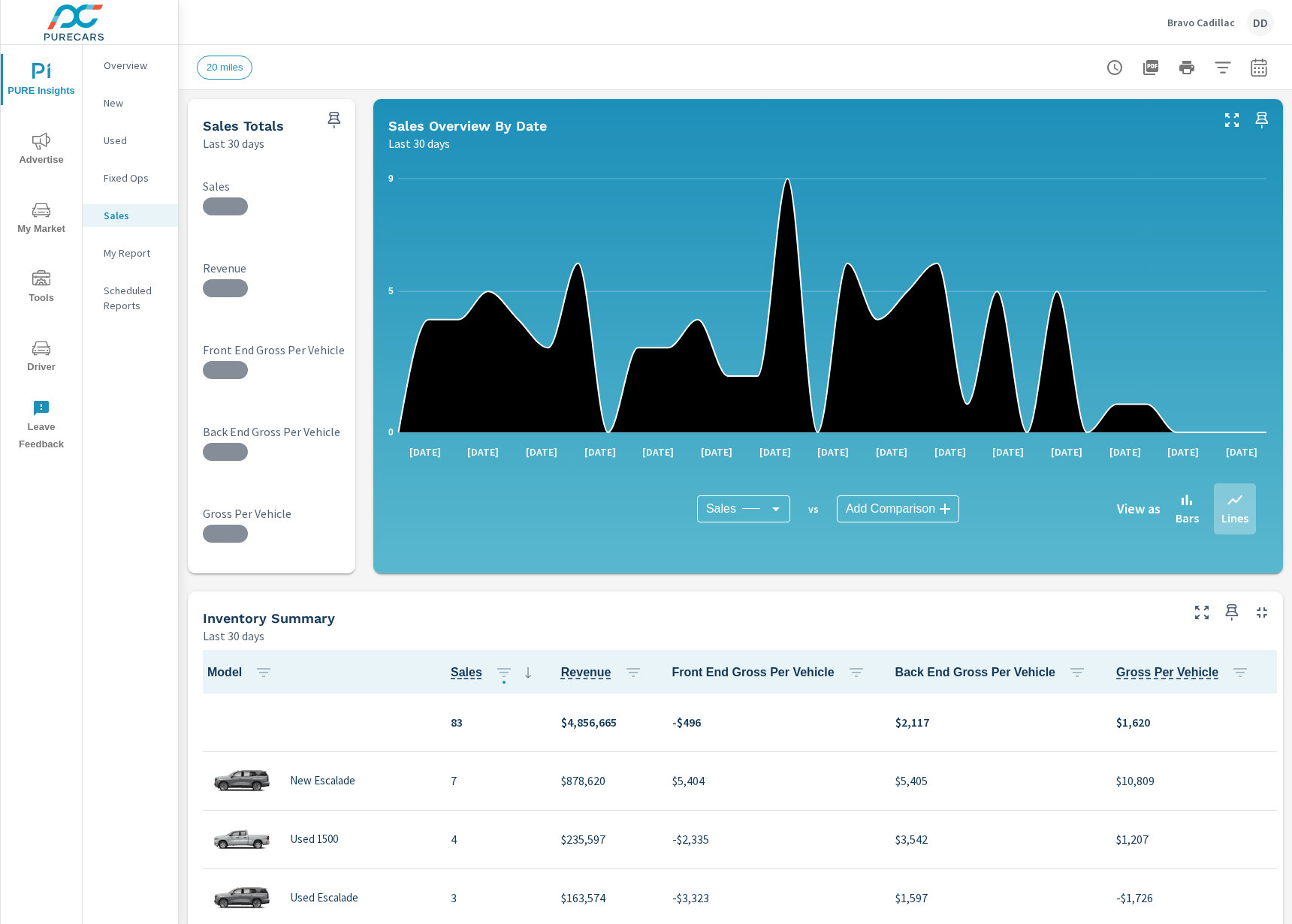
scroll to position [1, 0]
